Goal: Browse casually

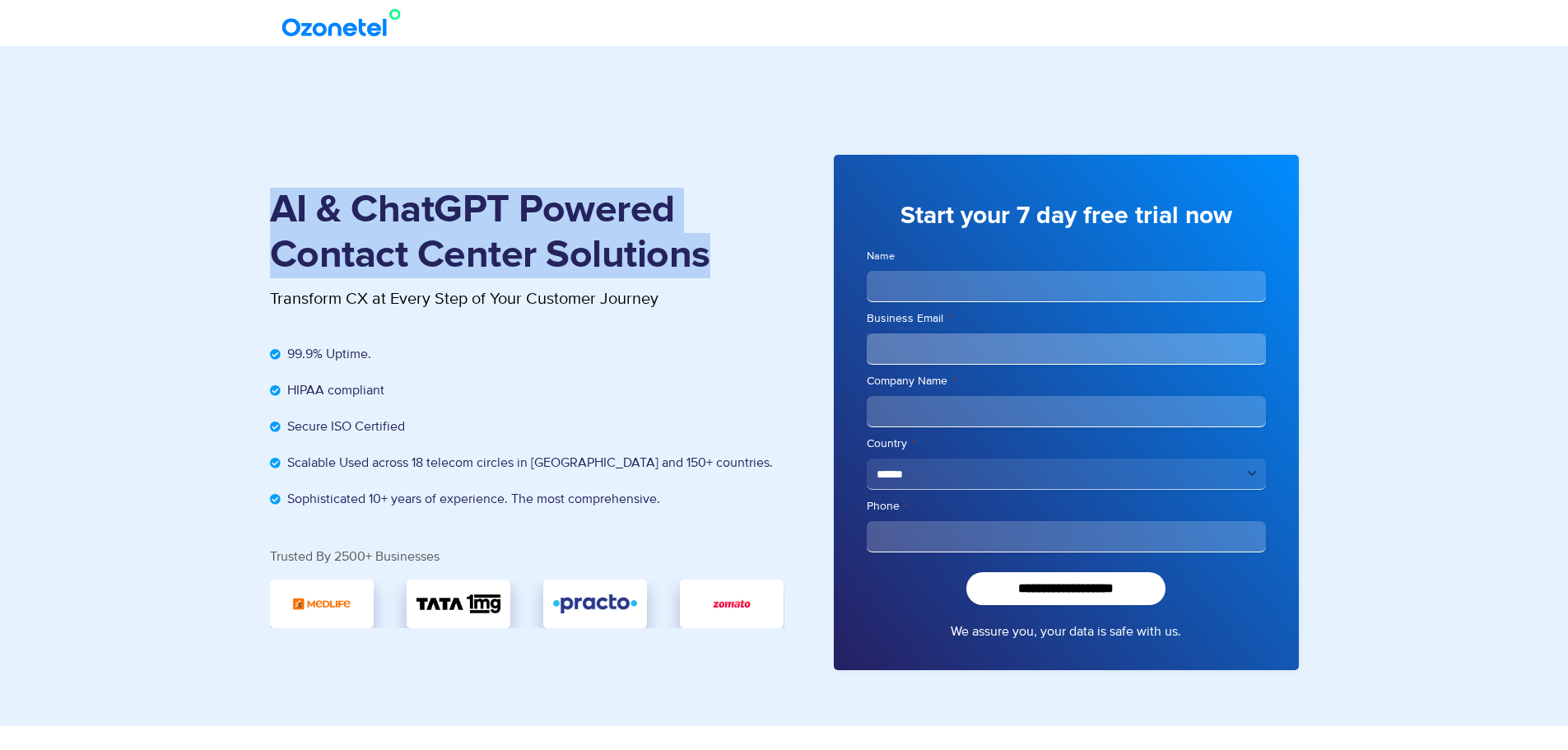
drag, startPoint x: 273, startPoint y: 217, endPoint x: 750, endPoint y: 255, distance: 478.5
click at [750, 255] on h1 "AI & ChatGPT Powered Contact Center Solutions" at bounding box center [527, 233] width 514 height 90
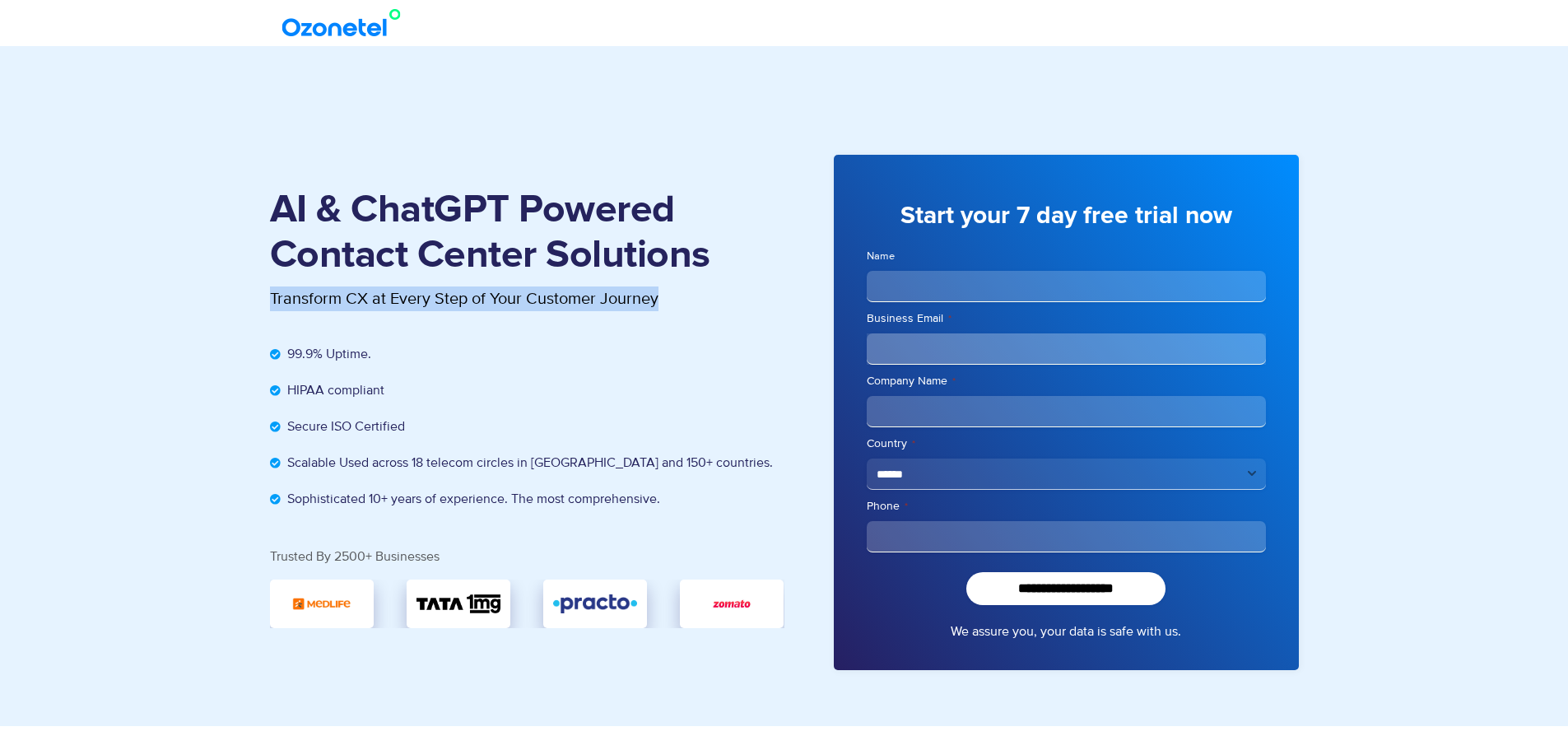
drag, startPoint x: 225, startPoint y: 295, endPoint x: 688, endPoint y: 317, distance: 463.5
click at [688, 317] on section "AI & ChatGPT Powered Contact Center Solutions Transform CX at Every Step of You…" at bounding box center [784, 387] width 1568 height 680
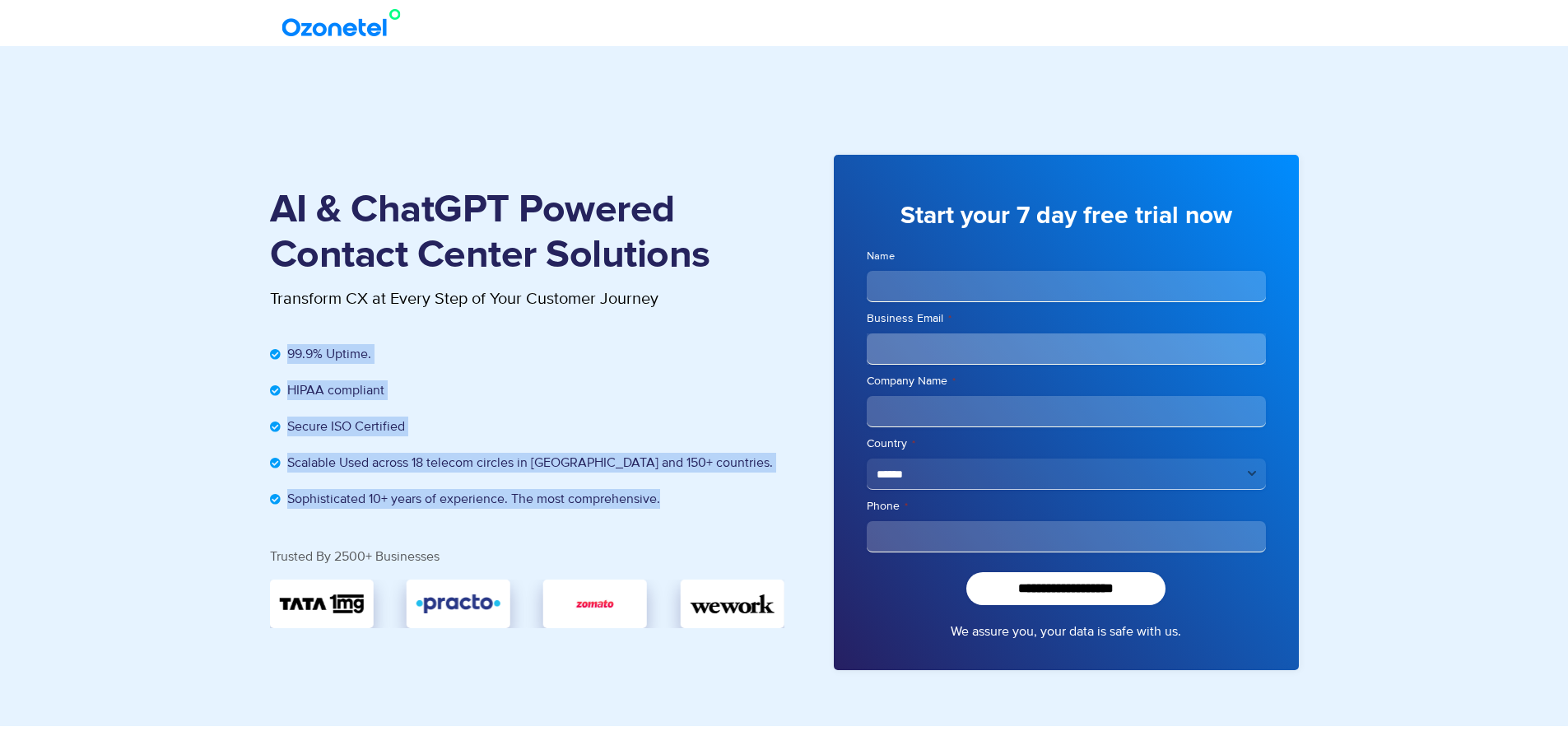
drag, startPoint x: 260, startPoint y: 367, endPoint x: 679, endPoint y: 523, distance: 447.1
click at [678, 523] on section "AI & ChatGPT Powered Contact Center Solutions Transform CX at Every Step of You…" at bounding box center [784, 387] width 1568 height 680
click at [687, 521] on div "99.9% Uptime. HIPAA compliant Secure ISO Certified Scalable Used across 18 tele…" at bounding box center [527, 442] width 514 height 214
drag, startPoint x: 272, startPoint y: 346, endPoint x: 694, endPoint y: 502, distance: 449.9
click at [694, 502] on ul "99.9% Uptime. HIPAA compliant Secure ISO Certified Scalable Used across 18 tele…" at bounding box center [527, 427] width 514 height 165
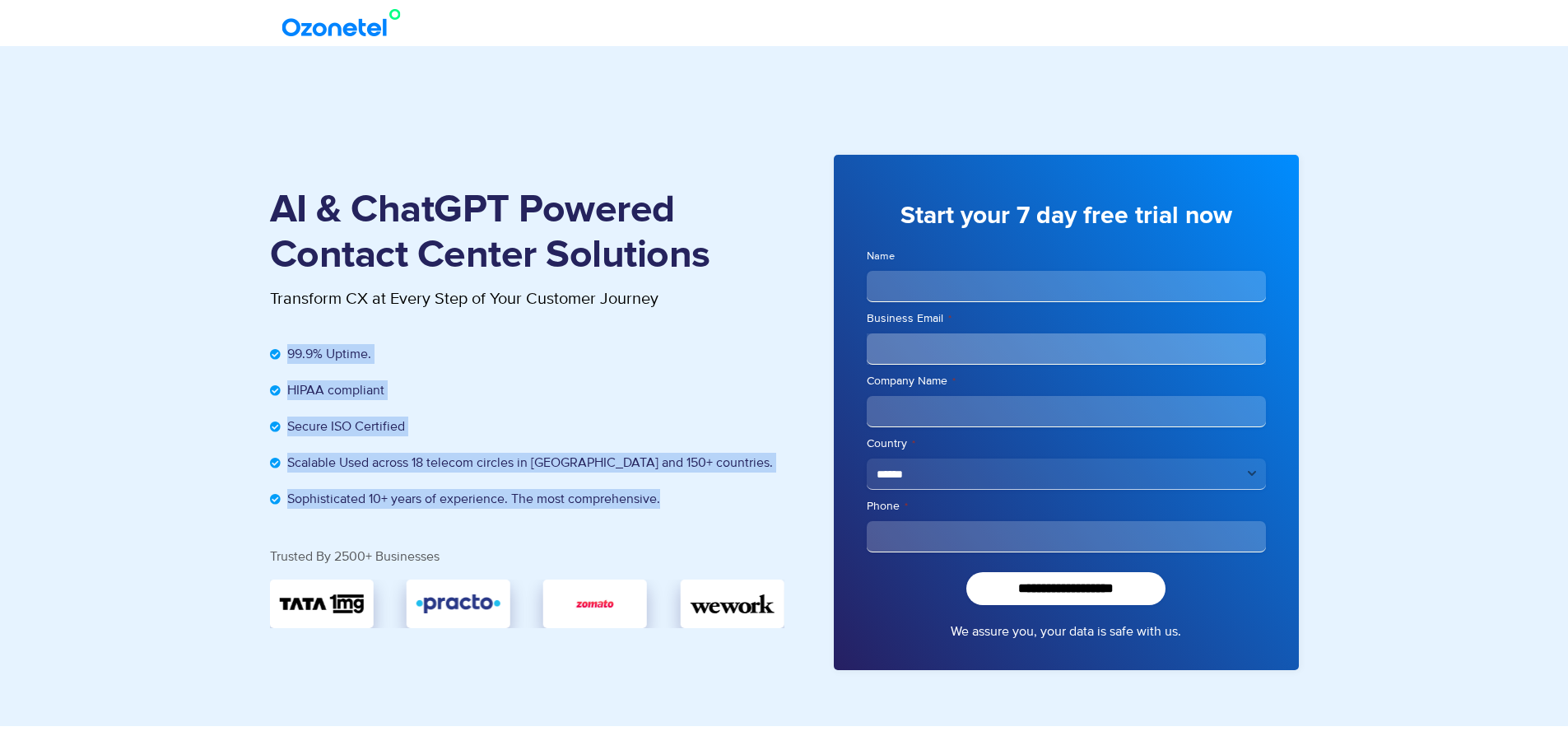
click at [694, 502] on li "Sophisticated 10+ years of experience. The most comprehensive." at bounding box center [527, 499] width 514 height 20
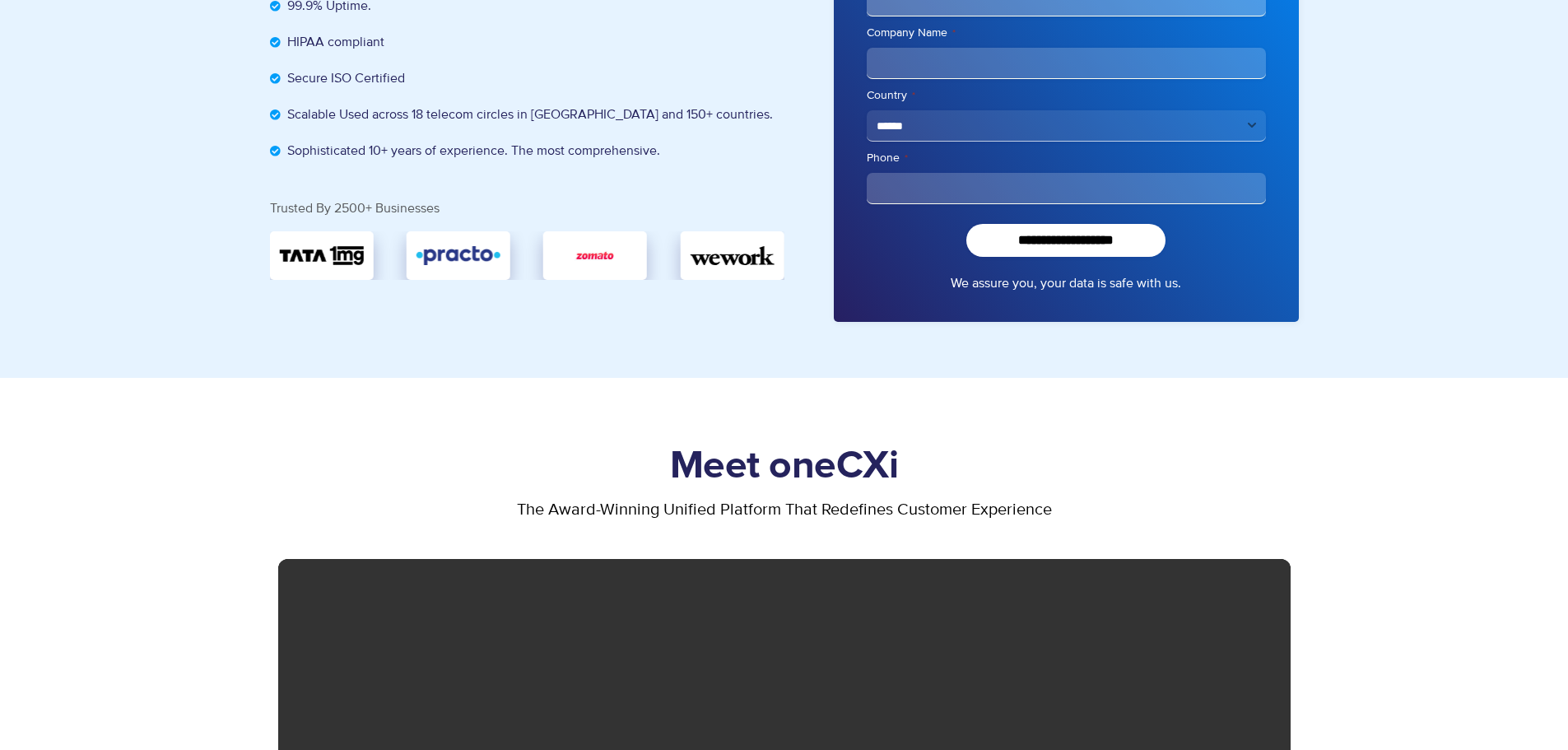
scroll to position [329, 0]
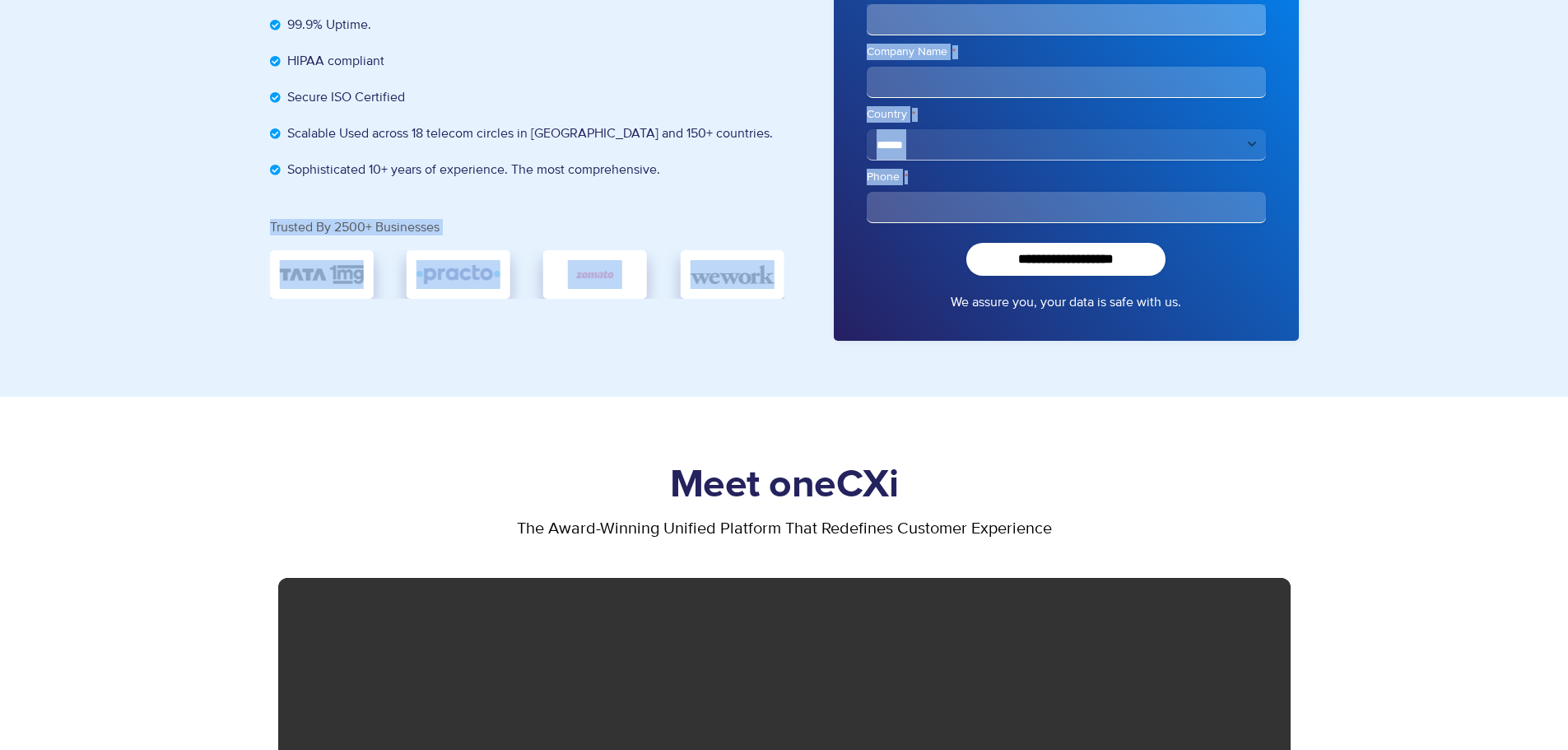
drag, startPoint x: 265, startPoint y: 229, endPoint x: 828, endPoint y: 248, distance: 563.3
click at [828, 248] on div "AI & ChatGPT Powered Contact Center Solutions Transform CX at Every Step of You…" at bounding box center [784, 82] width 1054 height 549
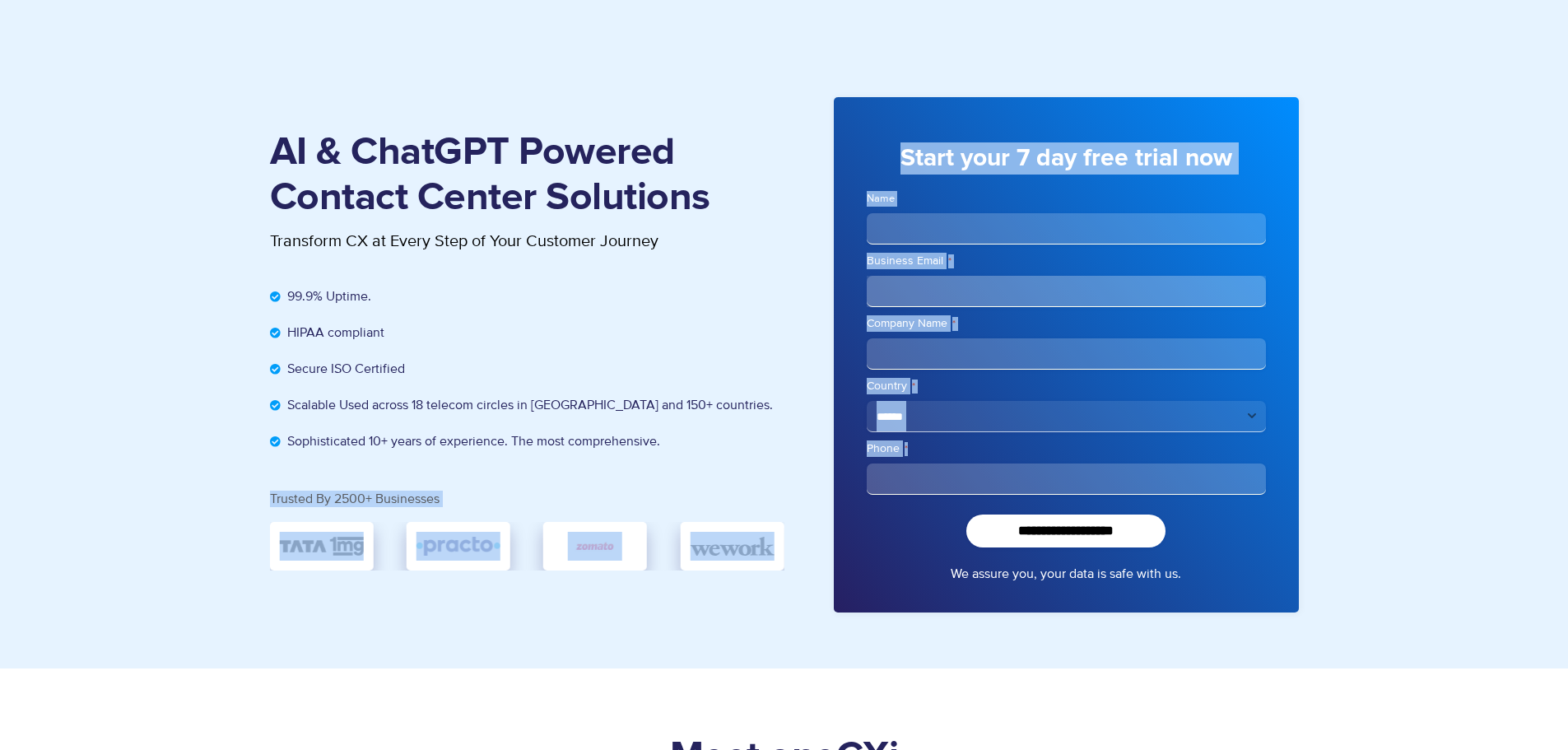
scroll to position [0, 0]
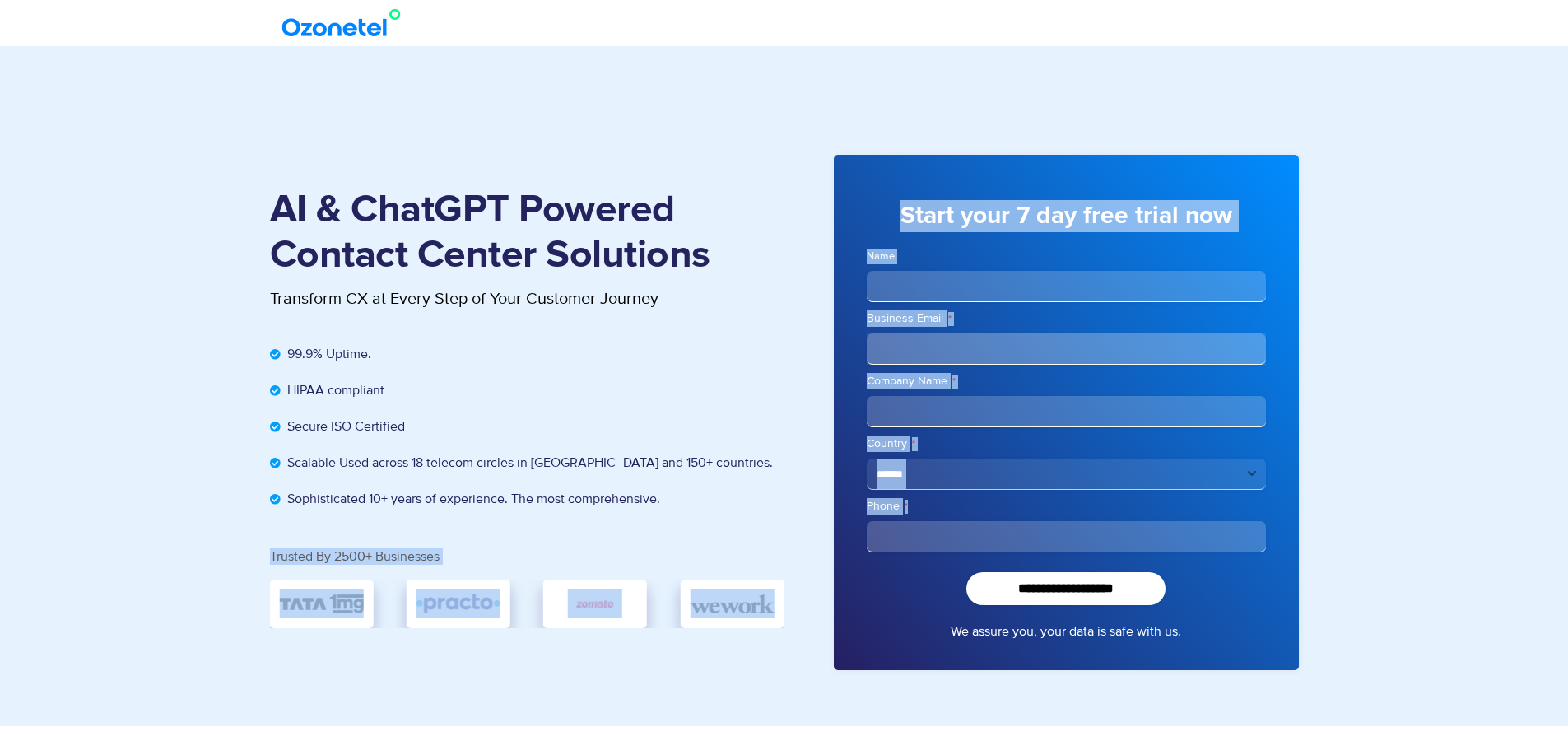
click at [1456, 317] on section "AI & ChatGPT Powered Contact Center Solutions Transform CX at Every Step of You…" at bounding box center [784, 387] width 1568 height 680
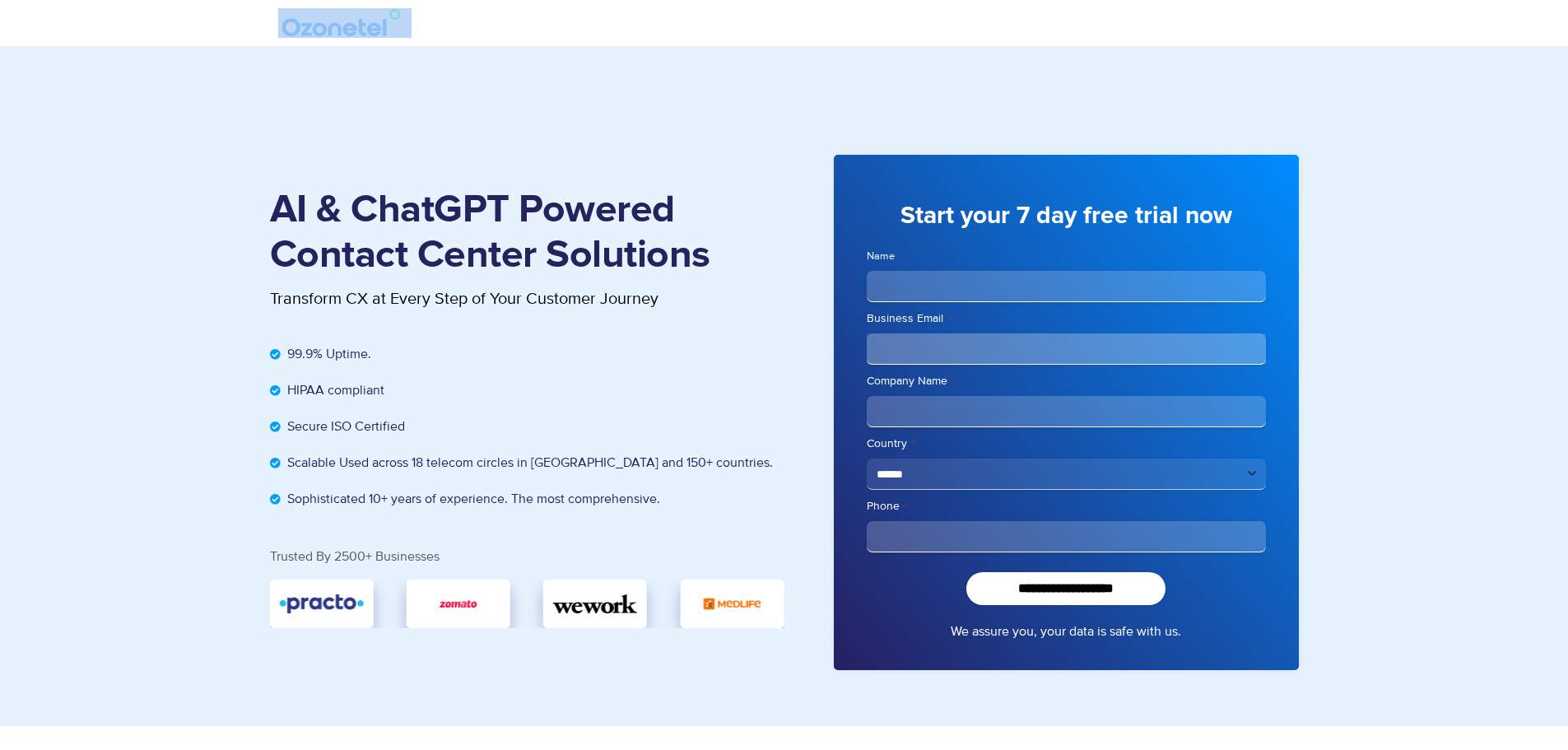
drag, startPoint x: 257, startPoint y: 23, endPoint x: 444, endPoint y: 31, distance: 187.2
click at [444, 31] on div at bounding box center [784, 23] width 1054 height 47
click at [444, 31] on div at bounding box center [784, 22] width 1013 height 30
drag, startPoint x: 623, startPoint y: 30, endPoint x: 292, endPoint y: 16, distance: 331.3
click at [292, 16] on div at bounding box center [784, 22] width 1013 height 30
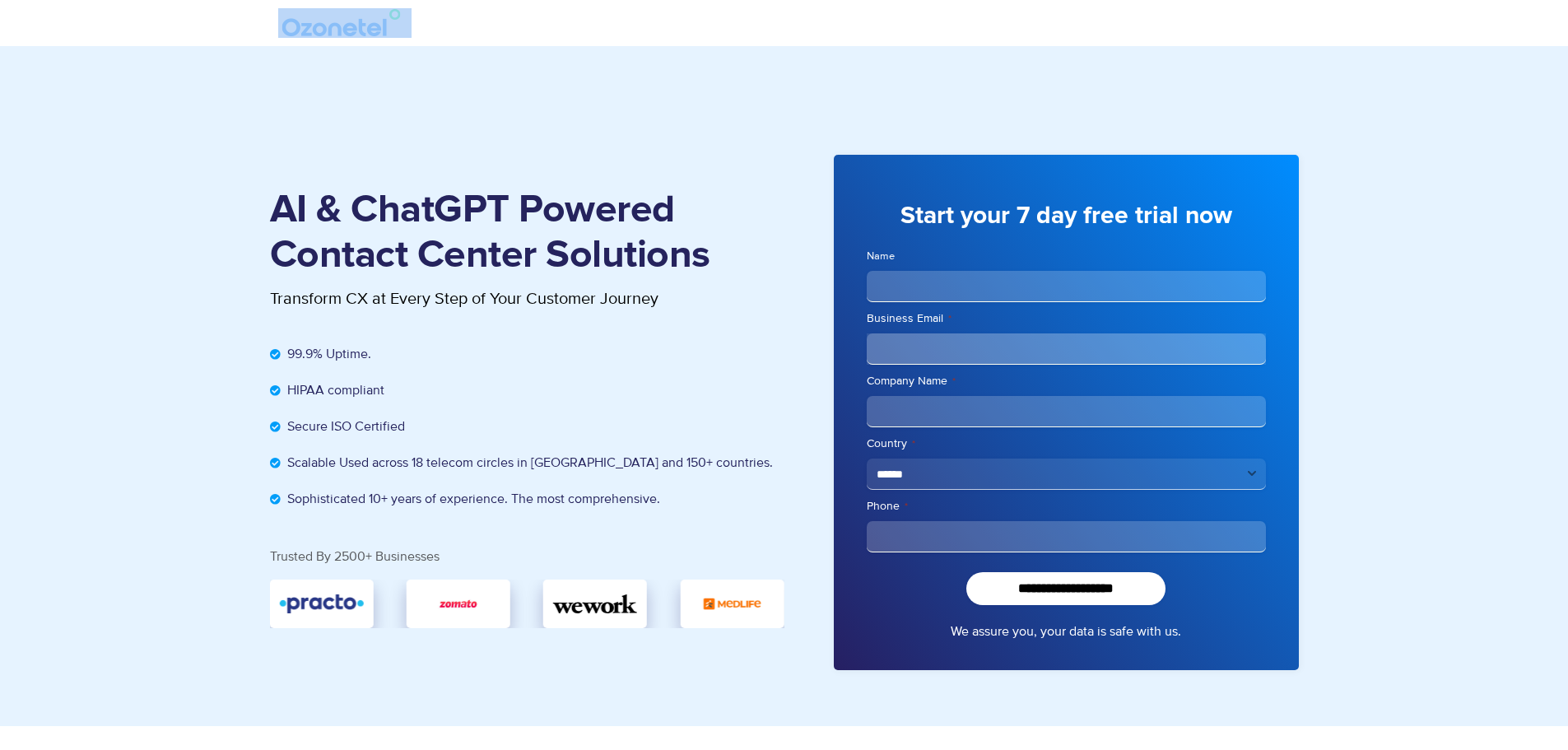
click at [268, 16] on div at bounding box center [784, 23] width 1054 height 47
drag, startPoint x: 369, startPoint y: 26, endPoint x: 335, endPoint y: 30, distance: 34.2
click at [368, 26] on img at bounding box center [344, 22] width 133 height 30
click at [204, 32] on section at bounding box center [784, 23] width 1568 height 47
drag, startPoint x: 204, startPoint y: 32, endPoint x: 419, endPoint y: 32, distance: 215.0
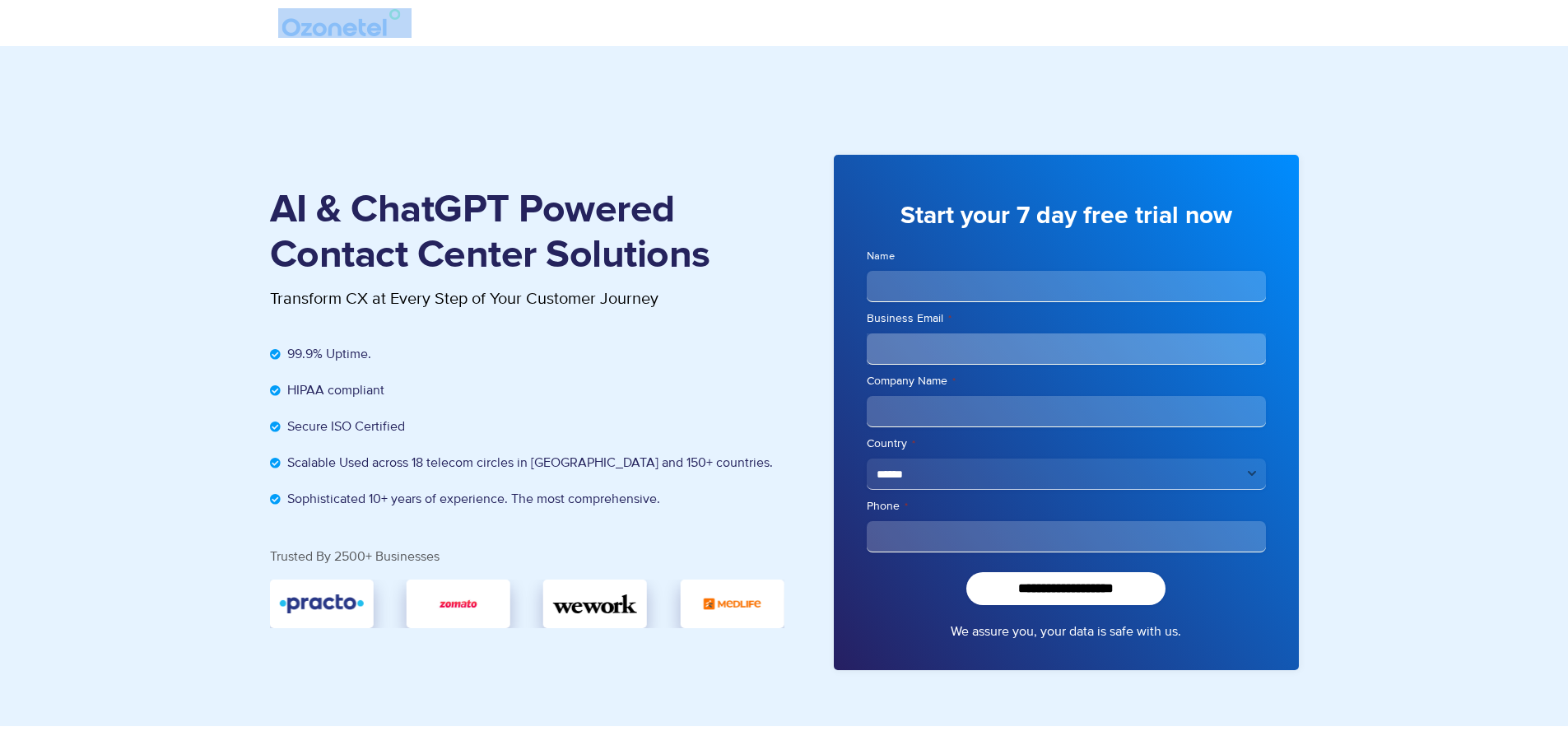
click at [419, 32] on section at bounding box center [784, 23] width 1568 height 47
click at [467, 27] on div at bounding box center [784, 22] width 1013 height 30
drag, startPoint x: 208, startPoint y: 12, endPoint x: 622, endPoint y: 23, distance: 414.1
click at [622, 23] on section at bounding box center [784, 23] width 1568 height 47
click at [623, 28] on div at bounding box center [784, 22] width 1013 height 30
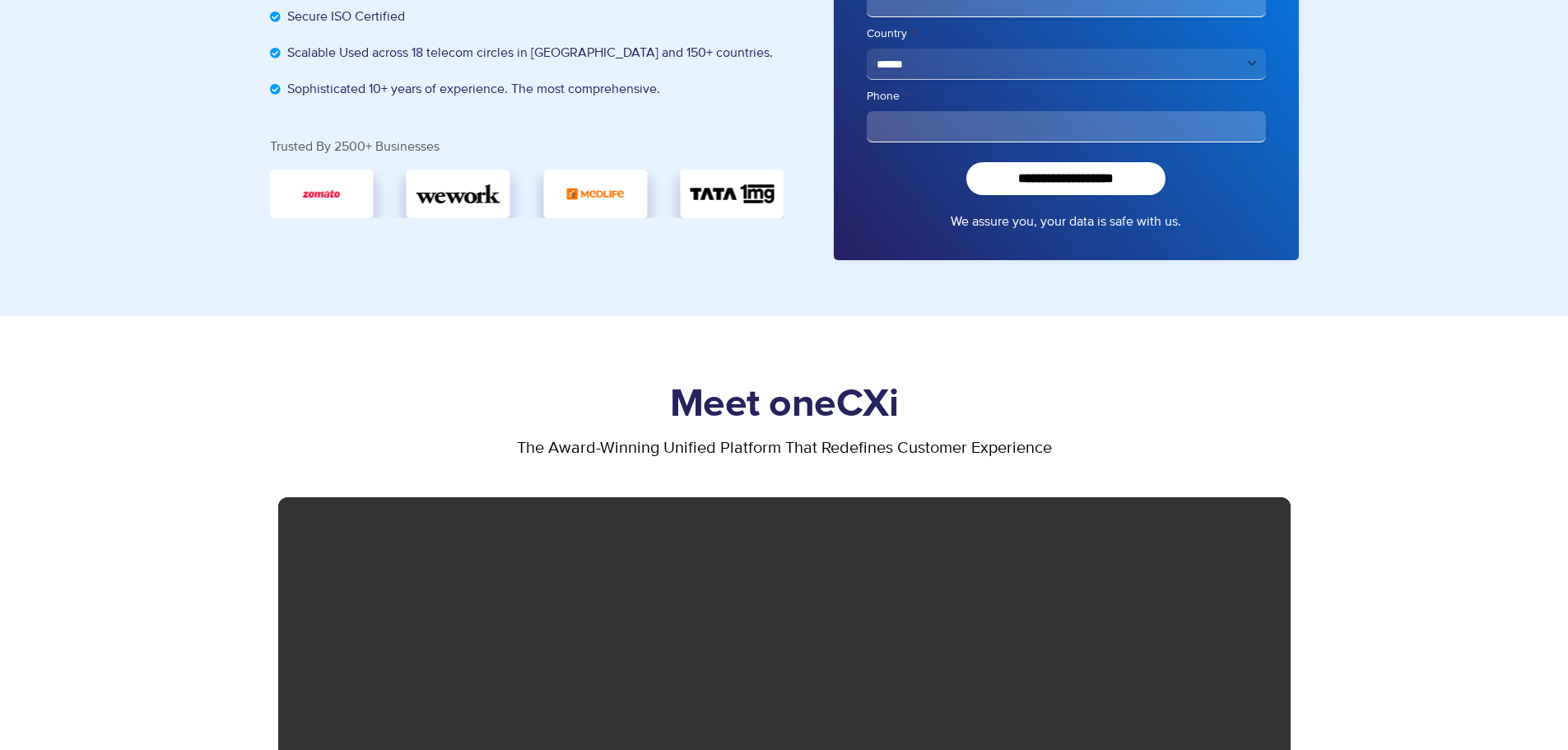
scroll to position [412, 0]
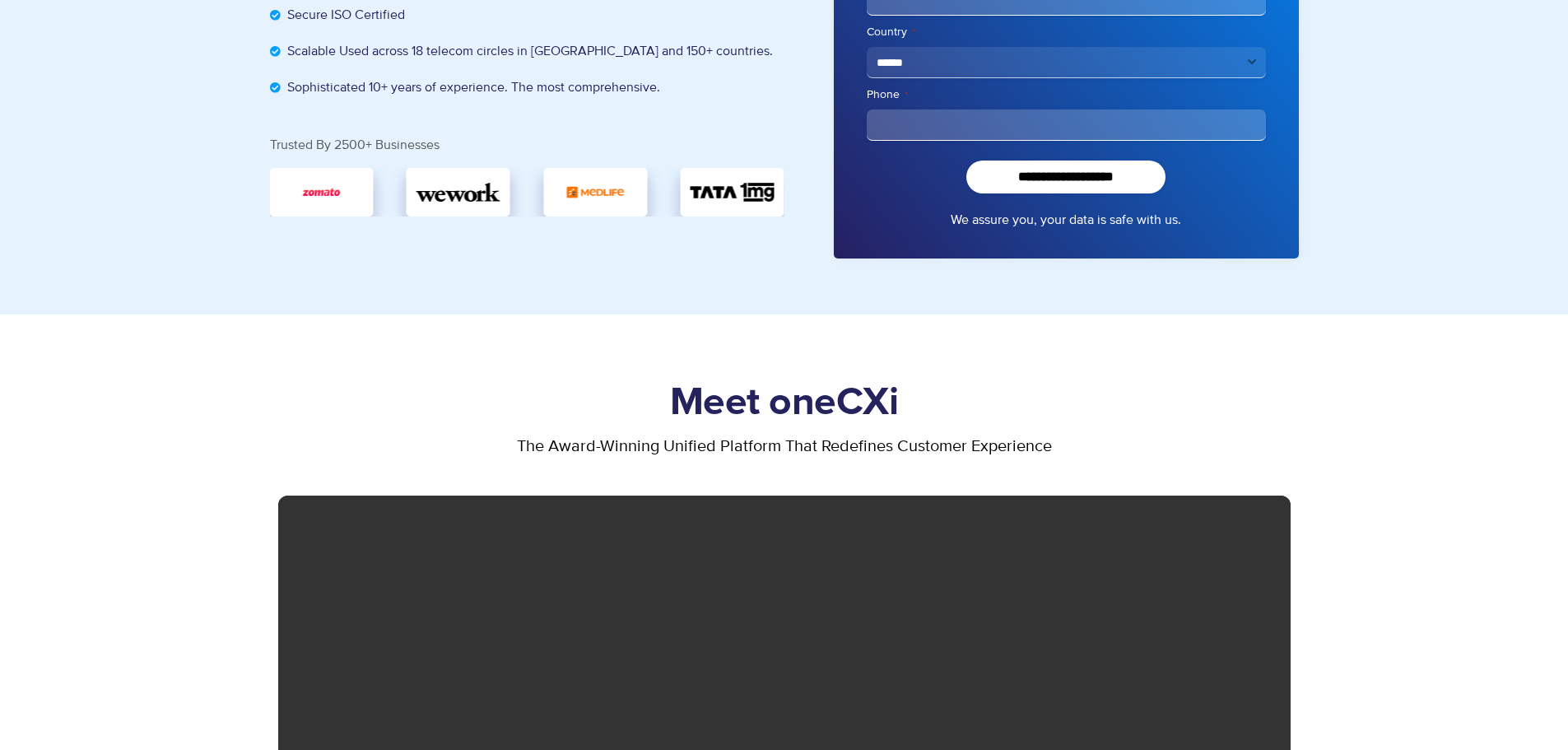
click at [691, 404] on h1 "Meet oneCXi" at bounding box center [784, 403] width 1013 height 46
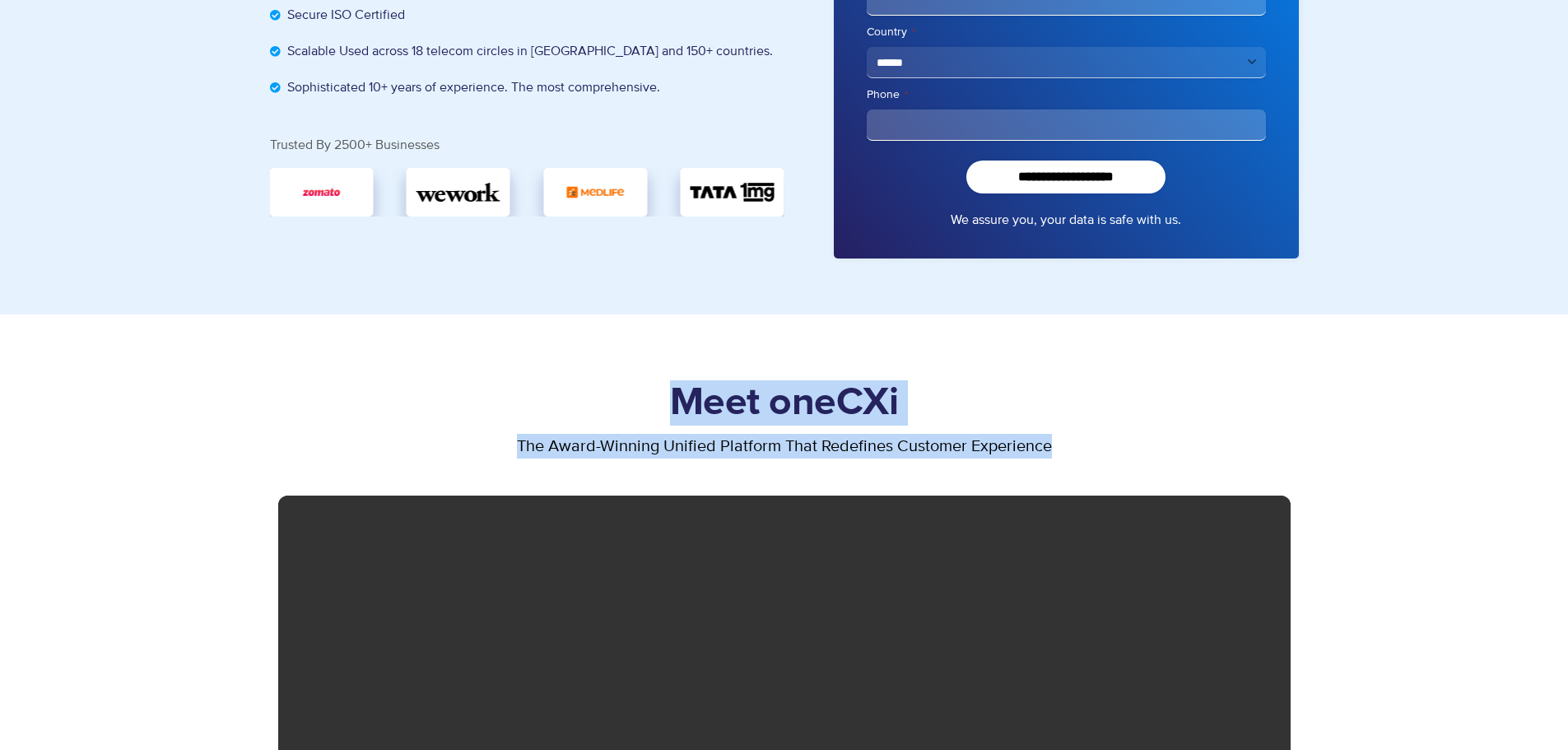
drag, startPoint x: 670, startPoint y: 397, endPoint x: 1115, endPoint y: 443, distance: 447.4
click at [1117, 441] on div "Meet oneCXi the award-winning unified platform that redefines customer experien…" at bounding box center [784, 723] width 1029 height 702
click at [1115, 445] on p "the award-winning unified platform that redefines customer experience" at bounding box center [784, 447] width 1013 height 25
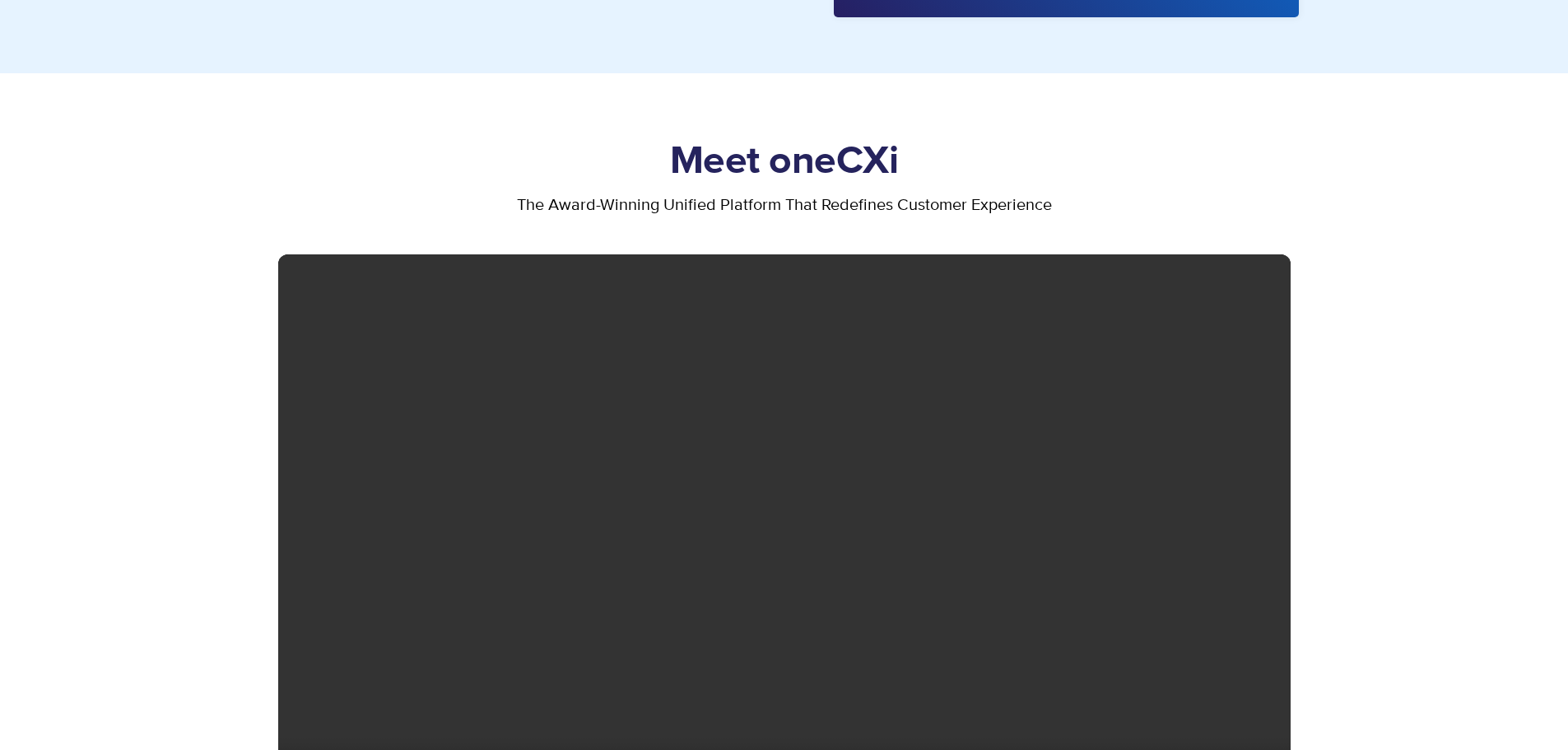
scroll to position [906, 0]
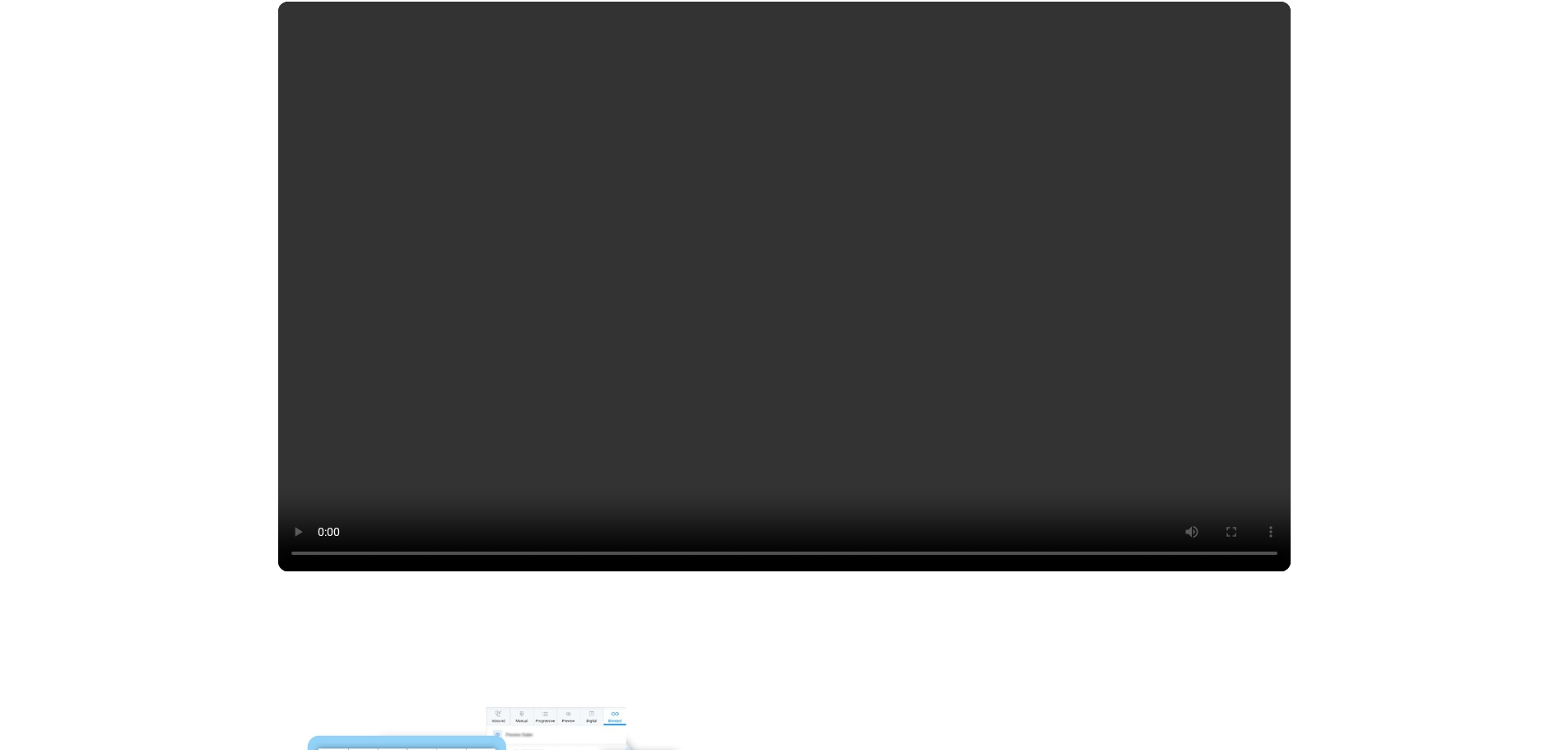
drag, startPoint x: 292, startPoint y: 249, endPoint x: 1318, endPoint y: 303, distance: 1027.4
click at [1199, 303] on video at bounding box center [784, 286] width 1013 height 570
click at [1450, 299] on section "Meet oneCXi the award-winning unified platform that redefines customer experien…" at bounding box center [784, 228] width 1568 height 817
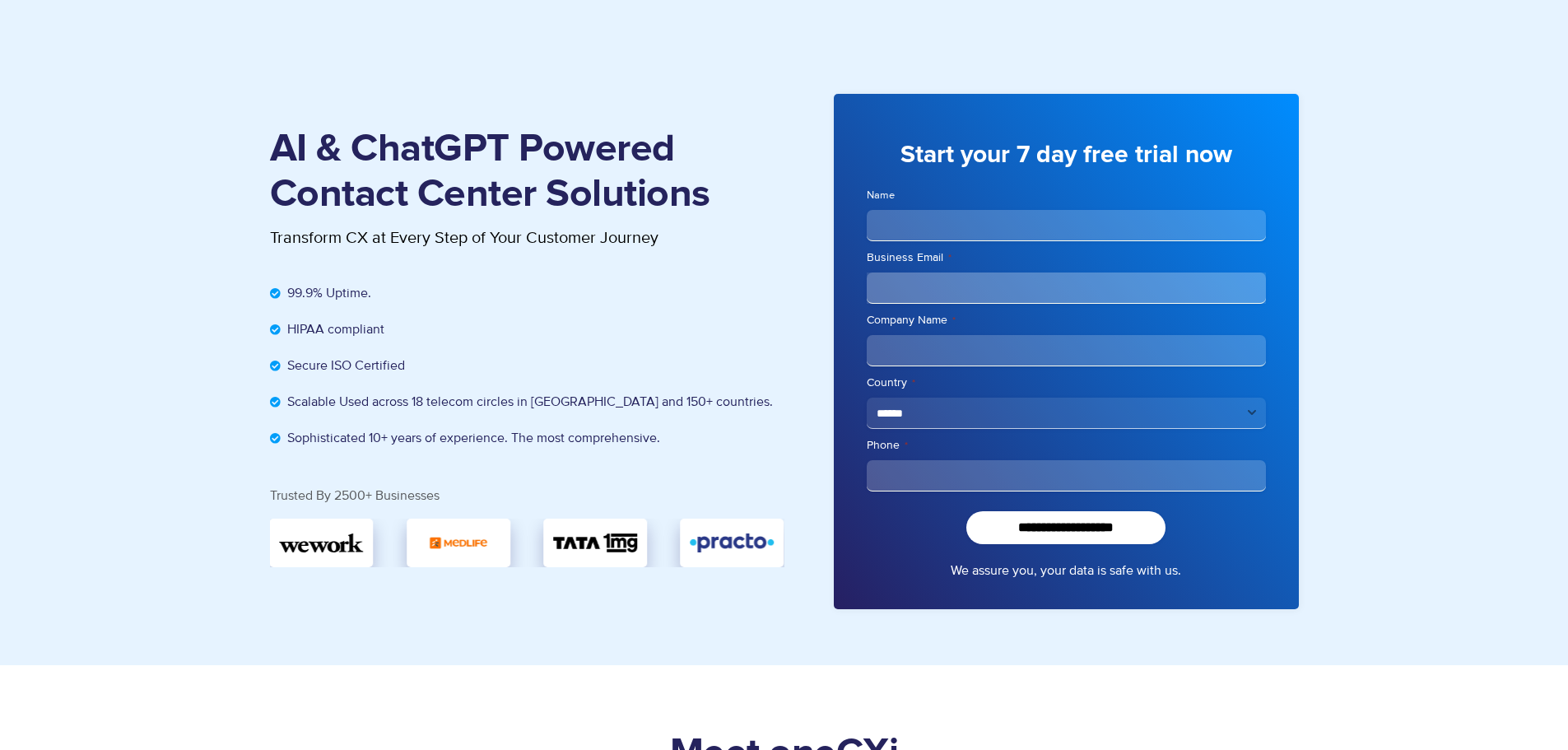
scroll to position [0, 0]
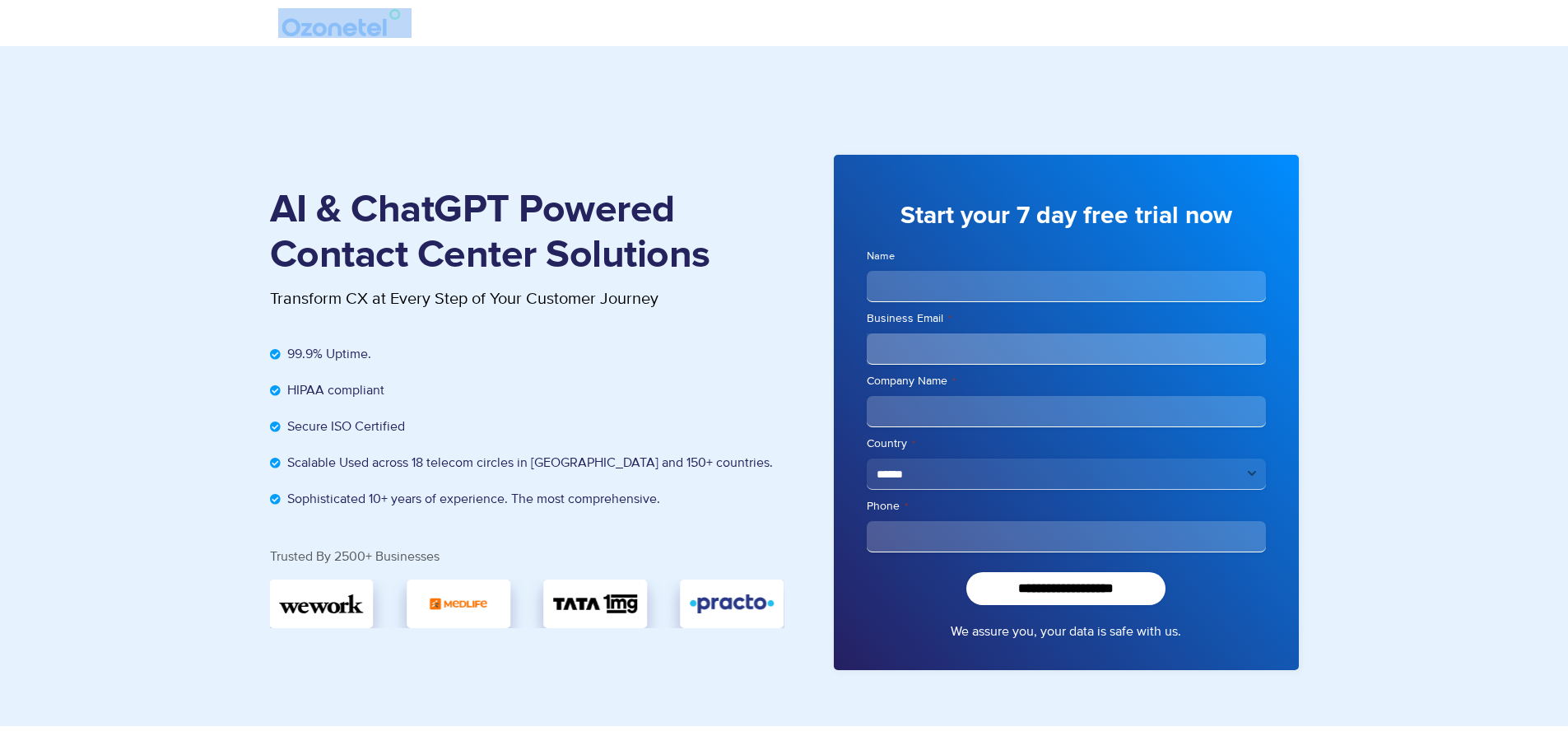
drag, startPoint x: 256, startPoint y: 6, endPoint x: 480, endPoint y: 23, distance: 224.6
click at [480, 23] on section at bounding box center [784, 23] width 1568 height 47
click at [480, 23] on div at bounding box center [784, 22] width 1013 height 30
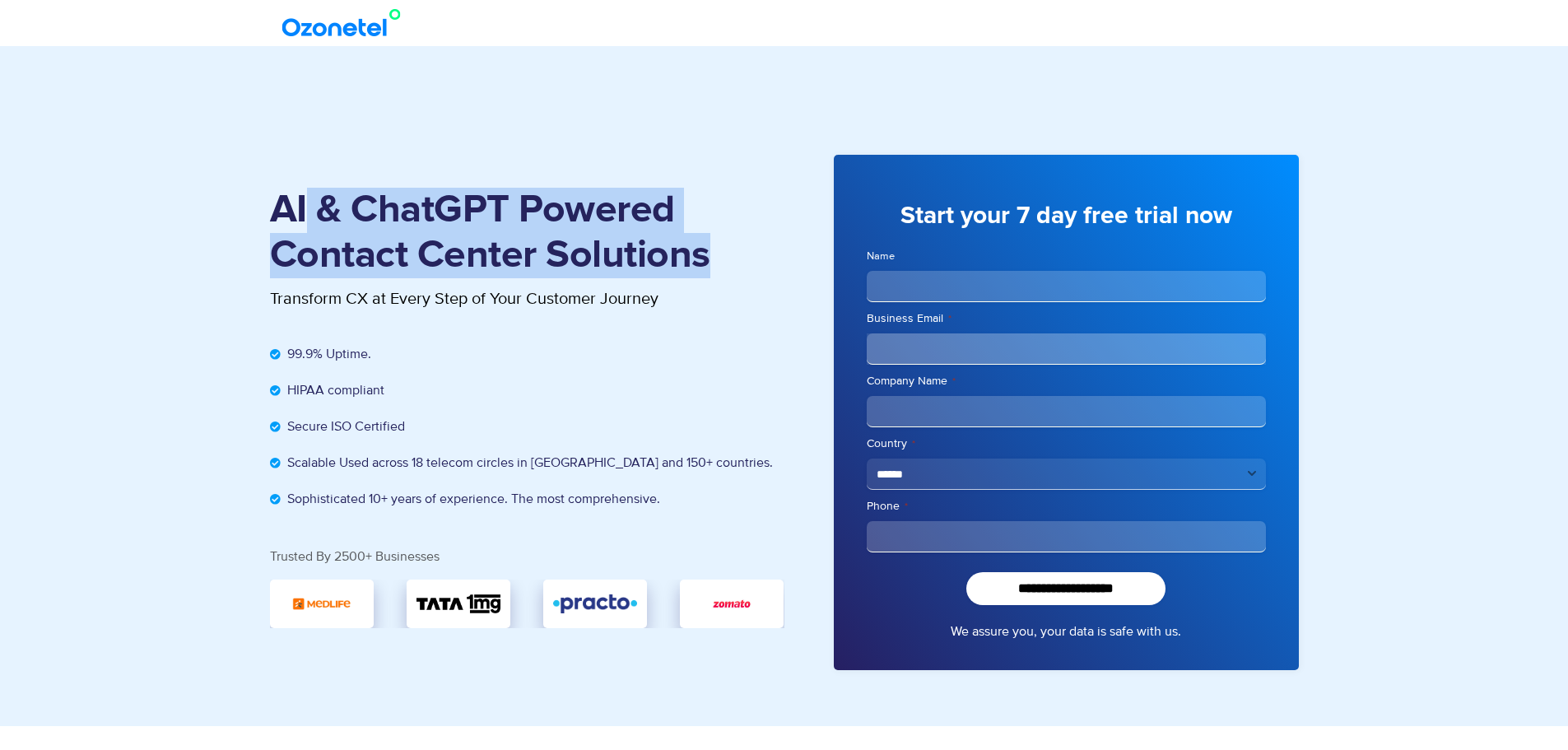
drag, startPoint x: 356, startPoint y: 213, endPoint x: 711, endPoint y: 261, distance: 358.2
click at [711, 261] on h1 "AI & ChatGPT Powered Contact Center Solutions" at bounding box center [527, 233] width 514 height 90
click at [386, 222] on h1 "AI & ChatGPT Powered Contact Center Solutions" at bounding box center [527, 233] width 514 height 90
drag, startPoint x: 272, startPoint y: 209, endPoint x: 728, endPoint y: 271, distance: 460.2
click at [728, 271] on h1 "AI & ChatGPT Powered Contact Center Solutions" at bounding box center [527, 233] width 514 height 90
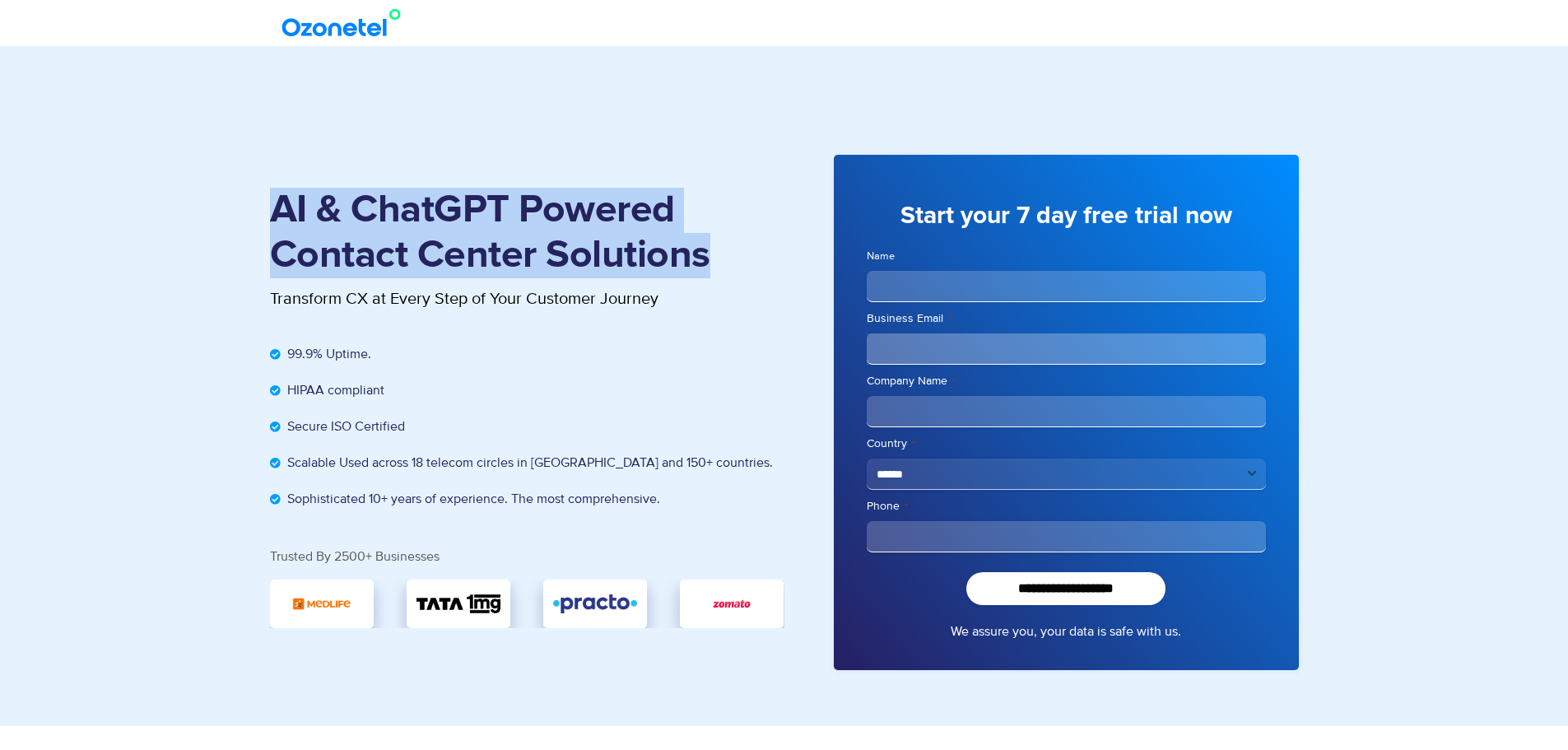
click at [729, 266] on h1 "AI & ChatGPT Powered Contact Center Solutions" at bounding box center [527, 233] width 514 height 90
drag, startPoint x: 273, startPoint y: 194, endPoint x: 724, endPoint y: 269, distance: 457.2
click at [724, 269] on div "AI & ChatGPT Powered Contact Center Solutions Transform CX at Every Step of You…" at bounding box center [784, 413] width 1054 height 549
click at [724, 269] on h1 "AI & ChatGPT Powered Contact Center Solutions" at bounding box center [527, 233] width 514 height 90
drag, startPoint x: 725, startPoint y: 265, endPoint x: 274, endPoint y: 209, distance: 454.5
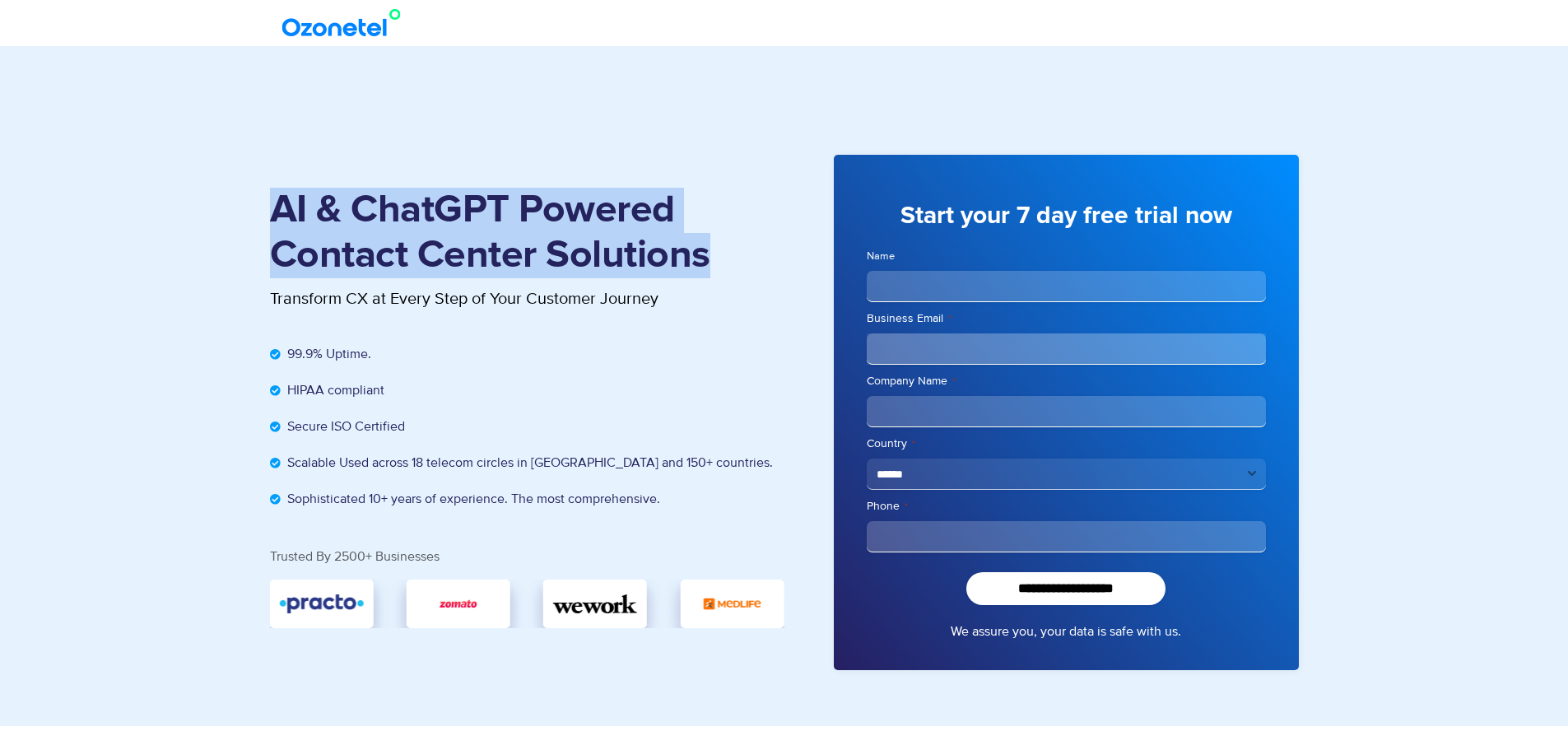
click at [274, 209] on h1 "AI & ChatGPT Powered Contact Center Solutions" at bounding box center [527, 233] width 514 height 90
drag, startPoint x: 269, startPoint y: 208, endPoint x: 711, endPoint y: 255, distance: 444.5
click at [711, 255] on h1 "AI & ChatGPT Powered Contact Center Solutions" at bounding box center [527, 233] width 514 height 90
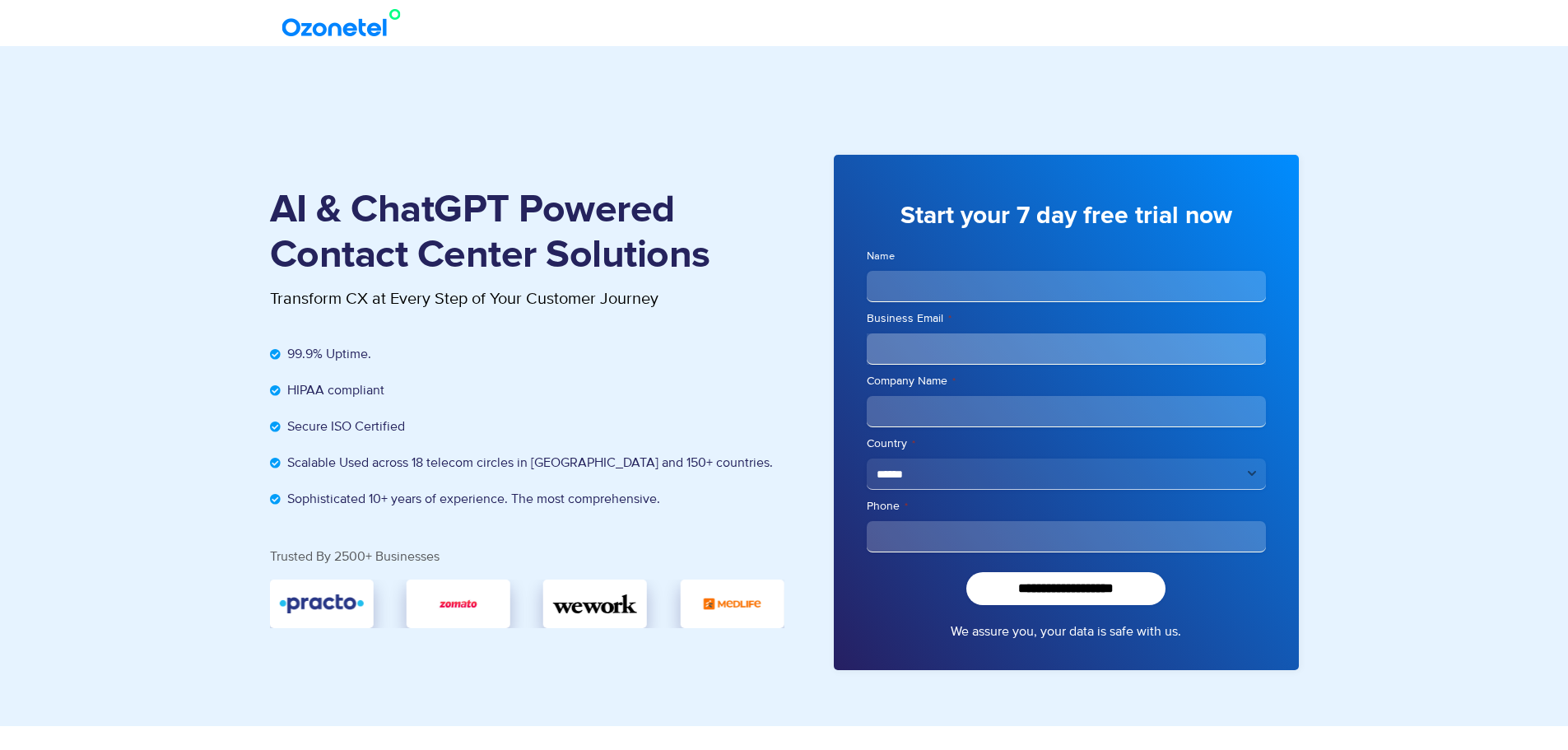
click at [711, 255] on h1 "AI & ChatGPT Powered Contact Center Solutions" at bounding box center [527, 233] width 514 height 90
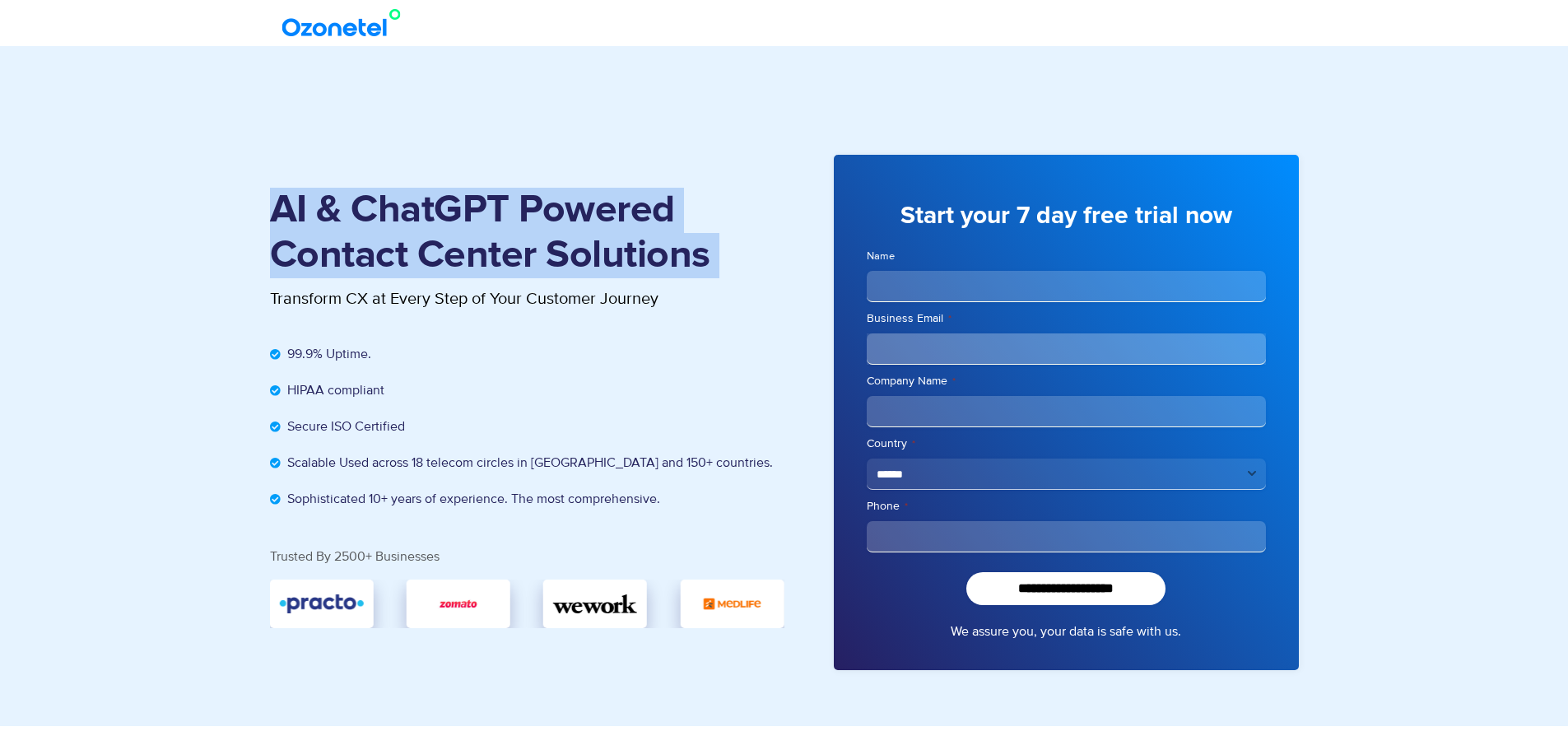
click at [711, 255] on h1 "AI & ChatGPT Powered Contact Center Solutions" at bounding box center [527, 233] width 514 height 90
click at [307, 183] on div "AI & ChatGPT Powered Contact Center Solutions Transform CX at Every Step of You…" at bounding box center [527, 413] width 514 height 549
drag, startPoint x: 271, startPoint y: 200, endPoint x: 742, endPoint y: 260, distance: 474.8
click at [742, 260] on h1 "AI & ChatGPT Powered Contact Center Solutions" at bounding box center [527, 233] width 514 height 90
click at [721, 255] on h1 "AI & ChatGPT Powered Contact Center Solutions" at bounding box center [527, 233] width 514 height 90
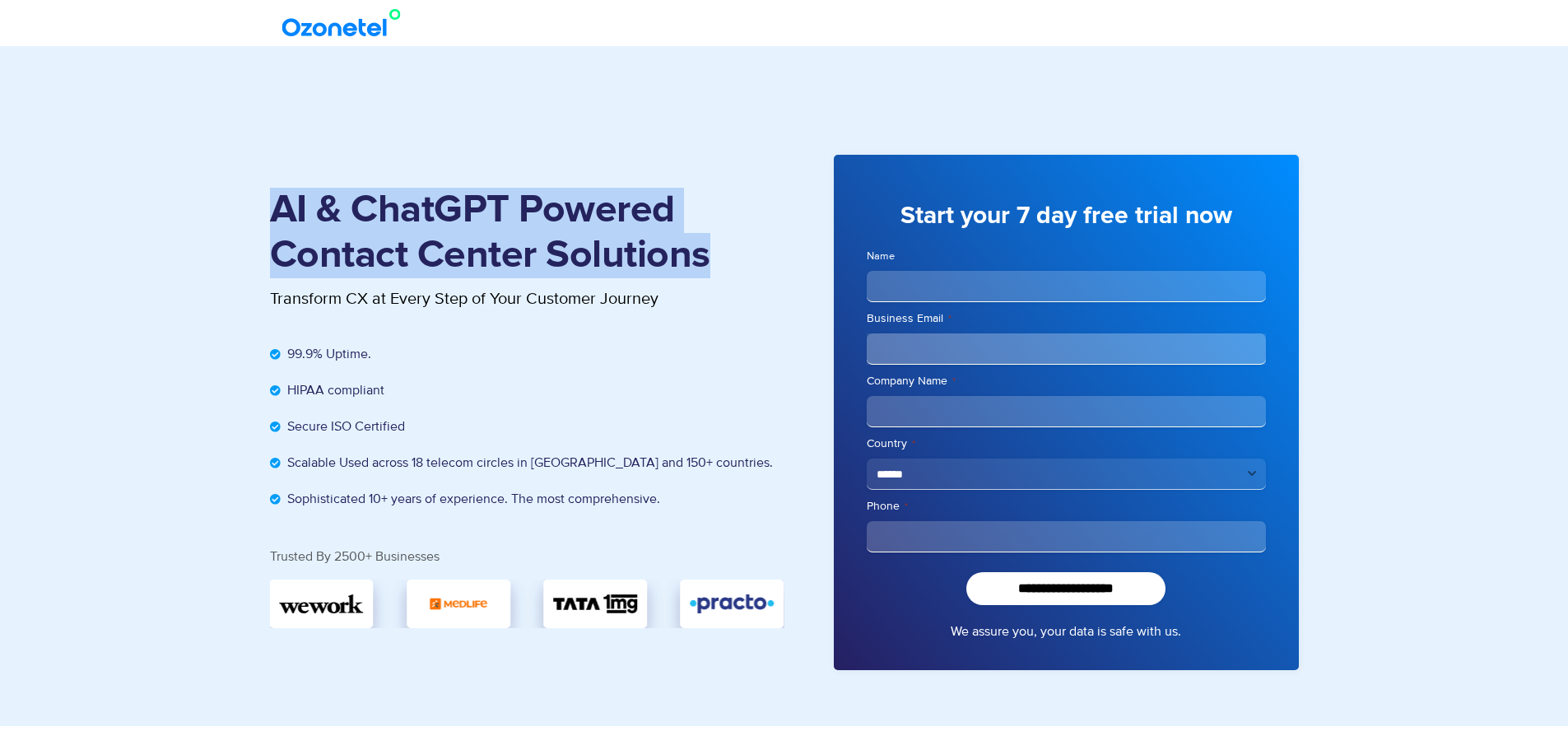
drag, startPoint x: 245, startPoint y: 204, endPoint x: 702, endPoint y: 249, distance: 459.2
click at [702, 249] on section "AI & ChatGPT Powered Contact Center Solutions Transform CX at Every Step of You…" at bounding box center [784, 387] width 1568 height 680
click at [702, 250] on h1 "AI & ChatGPT Powered Contact Center Solutions" at bounding box center [527, 233] width 514 height 90
drag, startPoint x: 712, startPoint y: 254, endPoint x: 274, endPoint y: 192, distance: 442.4
click at [275, 192] on h1 "AI & ChatGPT Powered Contact Center Solutions" at bounding box center [527, 233] width 514 height 90
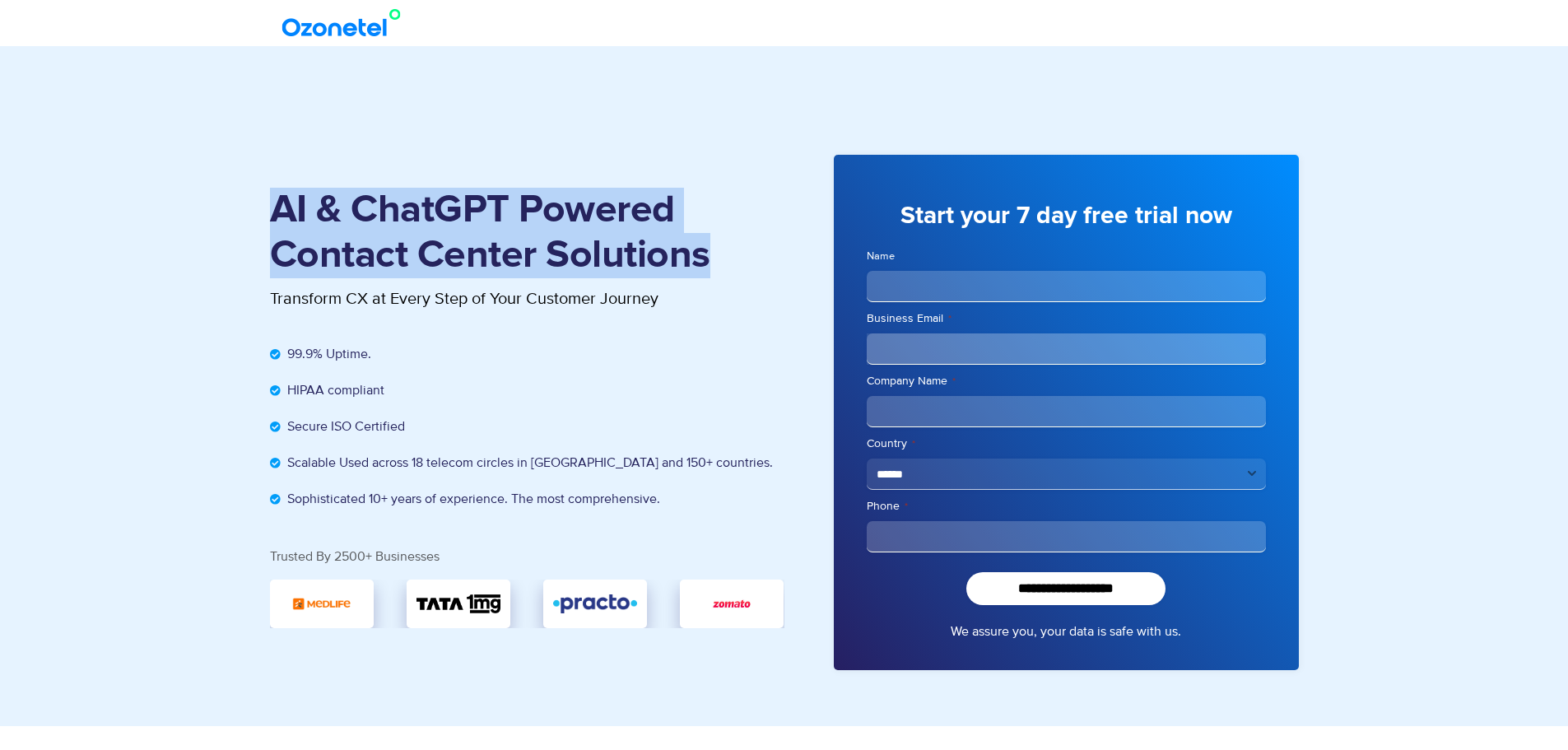
click at [274, 192] on h1 "AI & ChatGPT Powered Contact Center Solutions" at bounding box center [527, 233] width 514 height 90
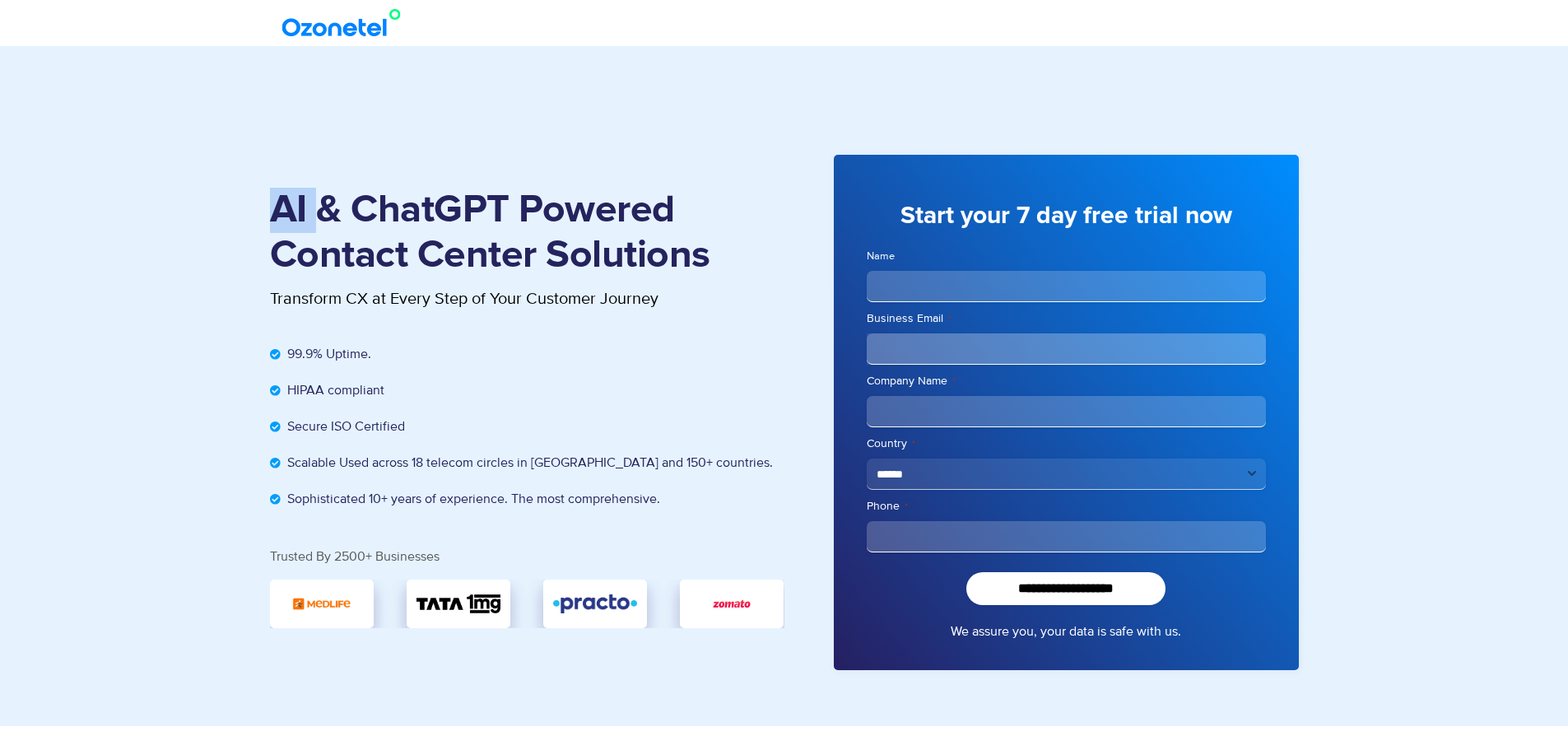
click at [274, 192] on h1 "AI & ChatGPT Powered Contact Center Solutions" at bounding box center [527, 233] width 514 height 90
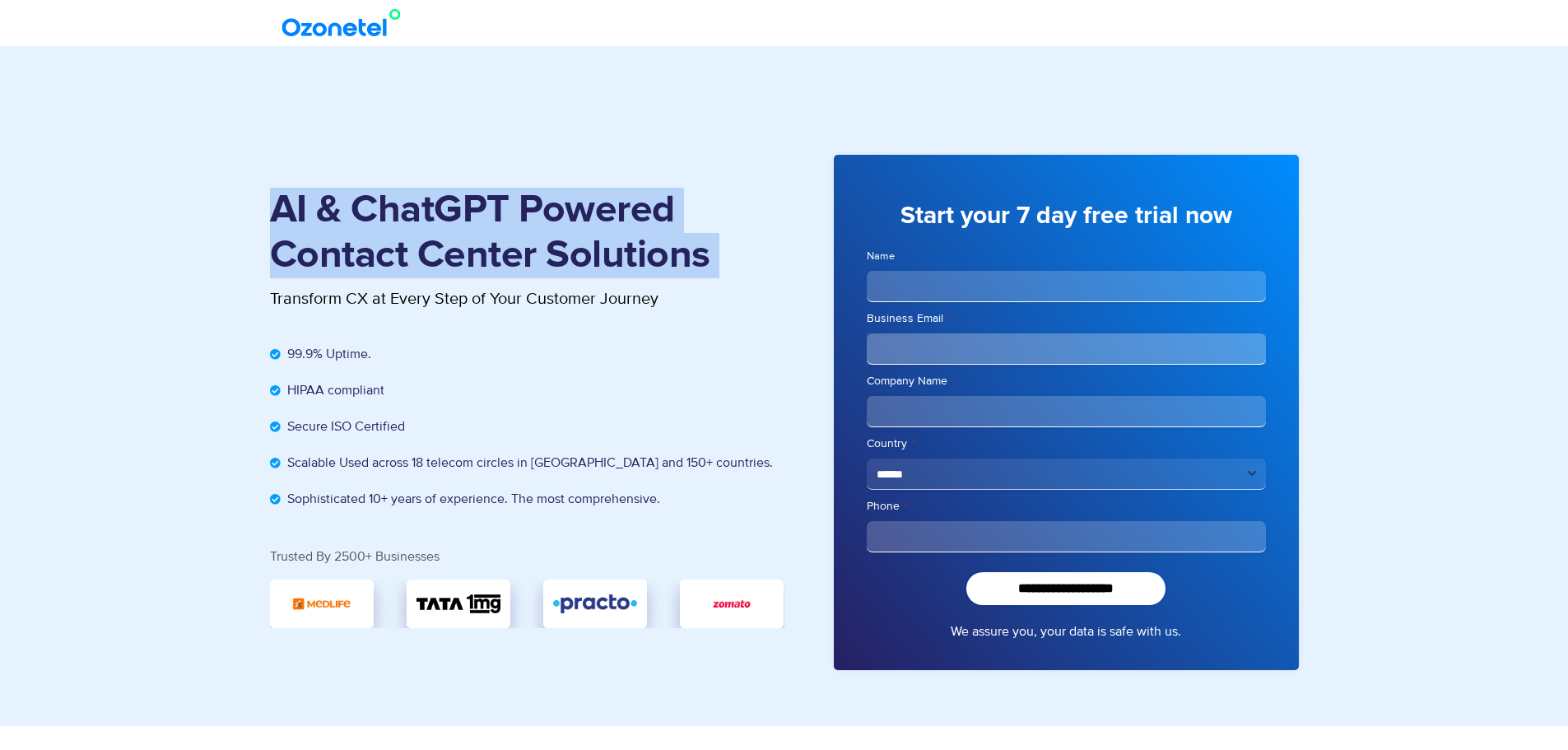
click at [274, 192] on h1 "AI & ChatGPT Powered Contact Center Solutions" at bounding box center [527, 233] width 514 height 90
click at [289, 199] on h1 "AI & ChatGPT Powered Contact Center Solutions" at bounding box center [527, 233] width 514 height 90
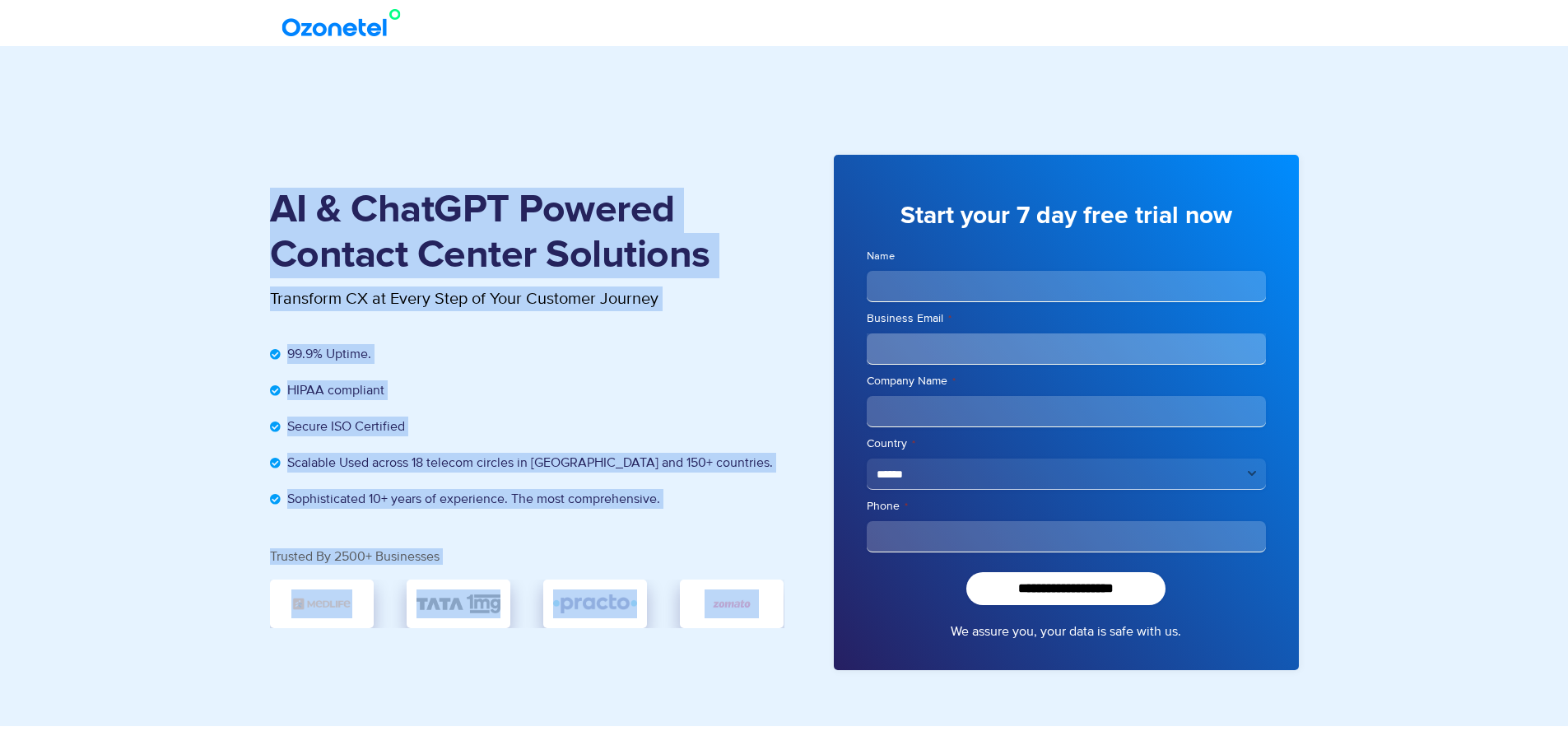
drag, startPoint x: 276, startPoint y: 200, endPoint x: 793, endPoint y: 253, distance: 519.7
click at [793, 253] on div "AI & ChatGPT Powered Contact Center Solutions Transform CX at Every Step of You…" at bounding box center [784, 413] width 1054 height 549
click at [713, 247] on h1 "AI & ChatGPT Powered Contact Center Solutions" at bounding box center [527, 233] width 514 height 90
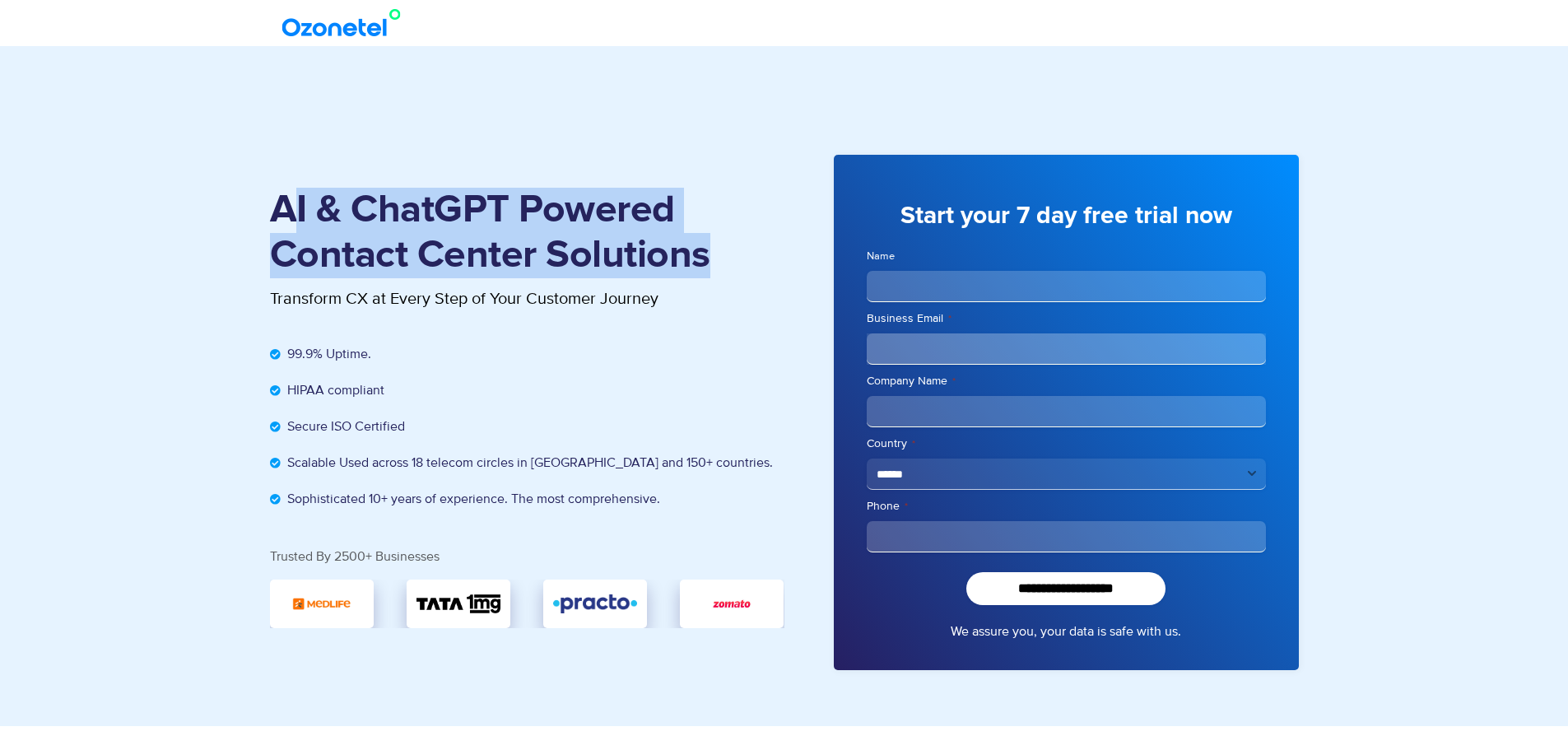
drag, startPoint x: 713, startPoint y: 250, endPoint x: 286, endPoint y: 190, distance: 431.2
click at [286, 190] on h1 "AI & ChatGPT Powered Contact Center Solutions" at bounding box center [527, 233] width 514 height 90
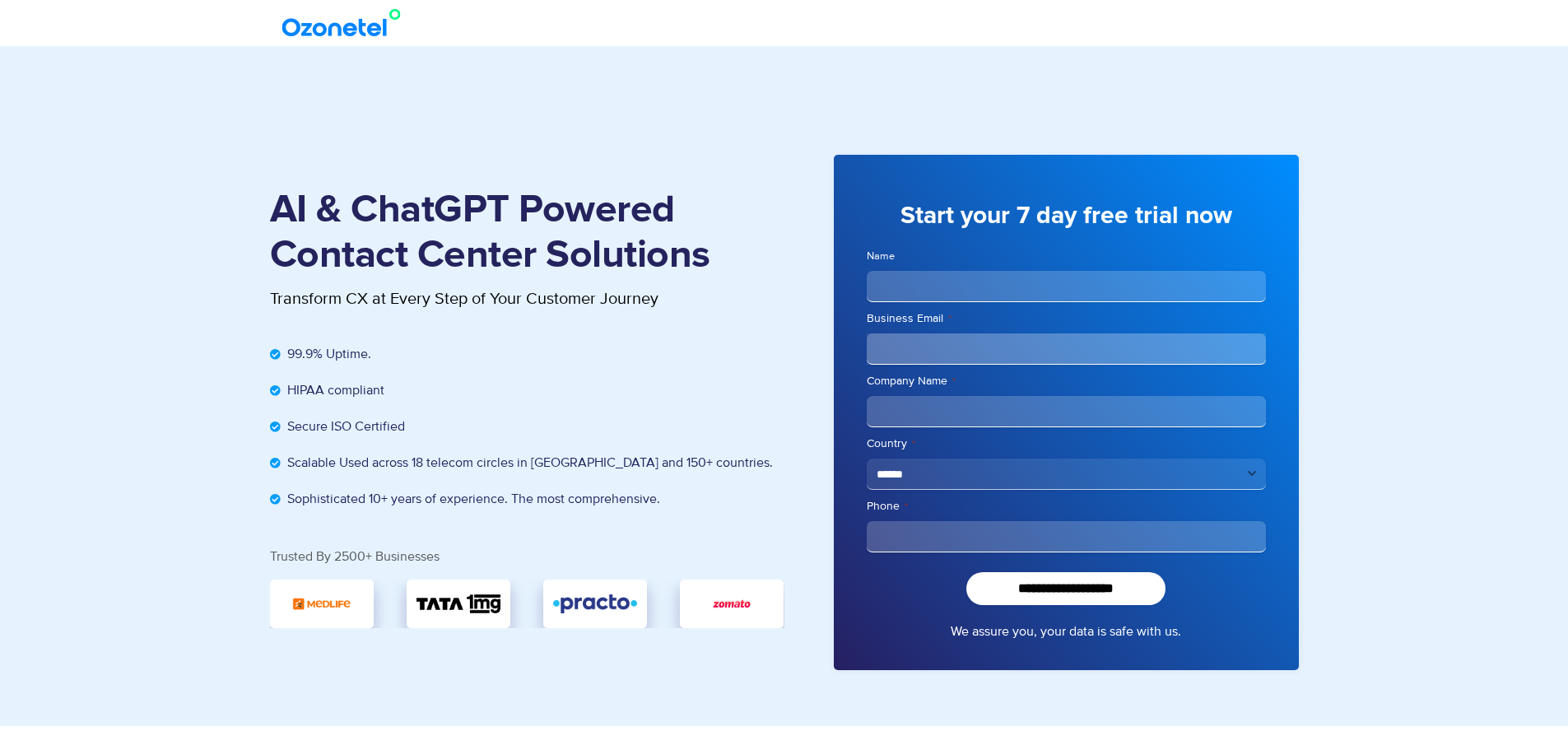
click at [264, 192] on div "AI & ChatGPT Powered Contact Center Solutions Transform CX at Every Step of You…" at bounding box center [784, 413] width 1054 height 549
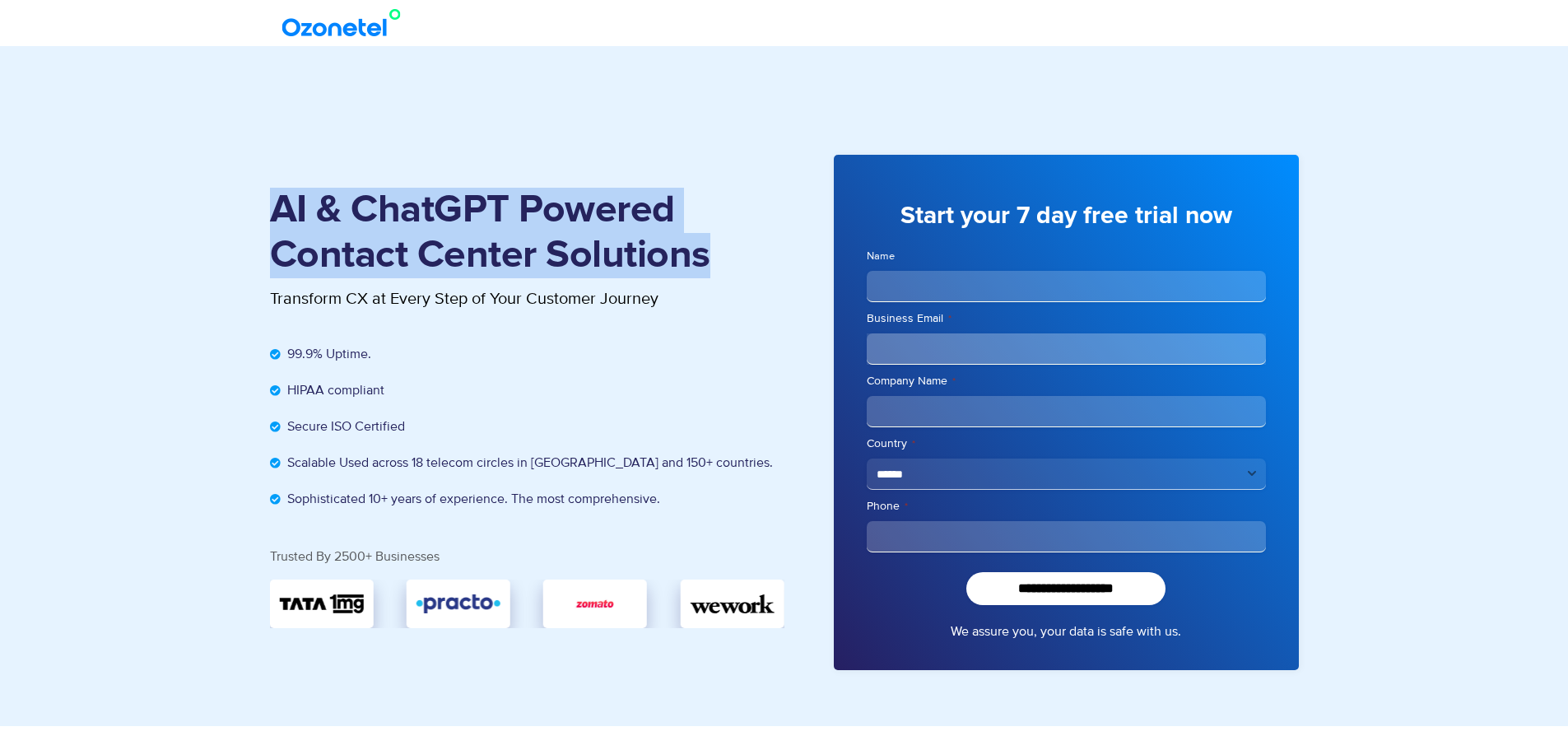
drag, startPoint x: 264, startPoint y: 192, endPoint x: 630, endPoint y: 238, distance: 368.9
click at [630, 238] on div "AI & ChatGPT Powered Contact Center Solutions Transform CX at Every Step of You…" at bounding box center [784, 413] width 1054 height 549
click at [277, 203] on h1 "AI & ChatGPT Powered Contact Center Solutions" at bounding box center [527, 233] width 514 height 90
drag, startPoint x: 249, startPoint y: 209, endPoint x: 713, endPoint y: 252, distance: 466.0
click at [713, 252] on section "AI & ChatGPT Powered Contact Center Solutions Transform CX at Every Step of You…" at bounding box center [784, 387] width 1568 height 680
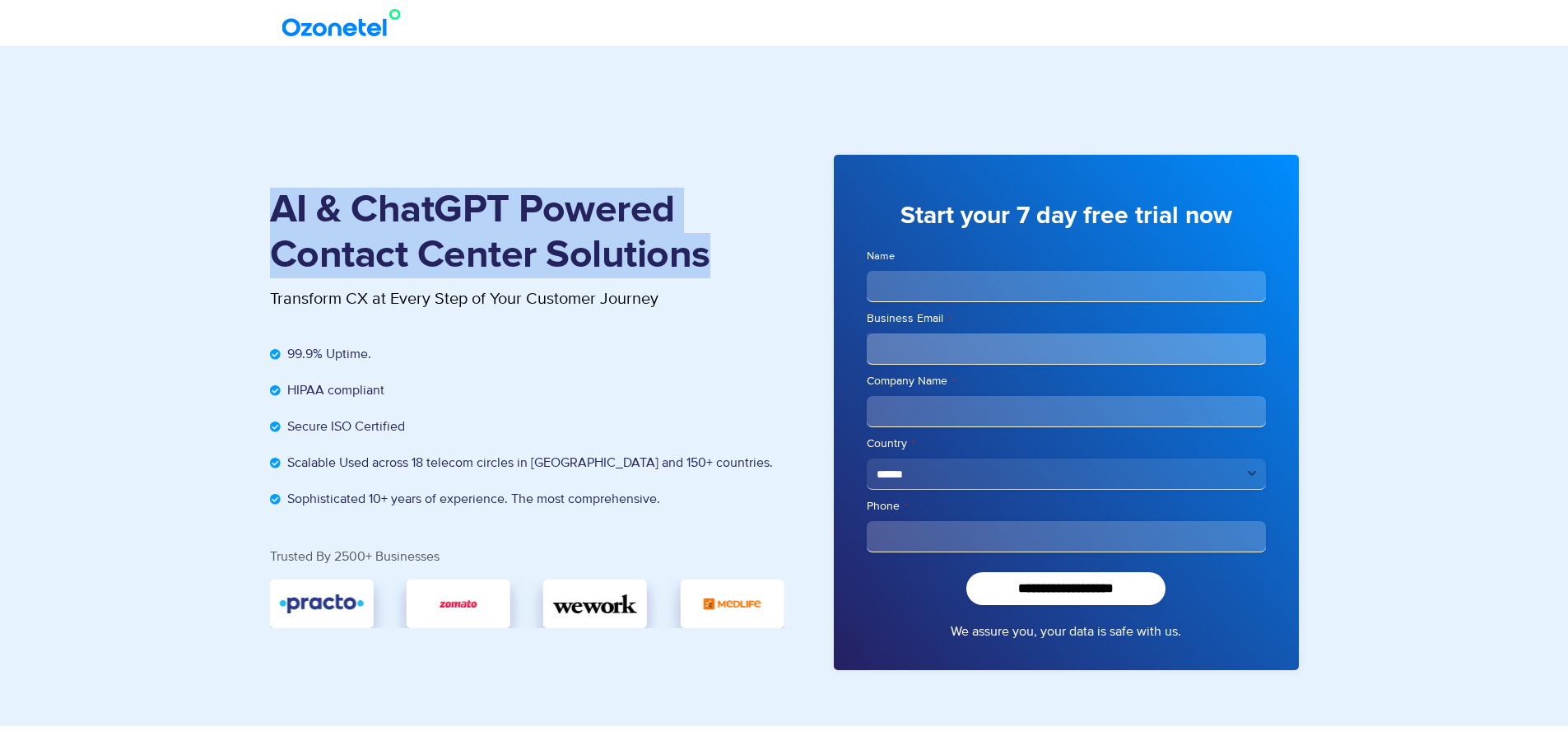
click at [730, 244] on h1 "AI & ChatGPT Powered Contact Center Solutions" at bounding box center [527, 233] width 514 height 90
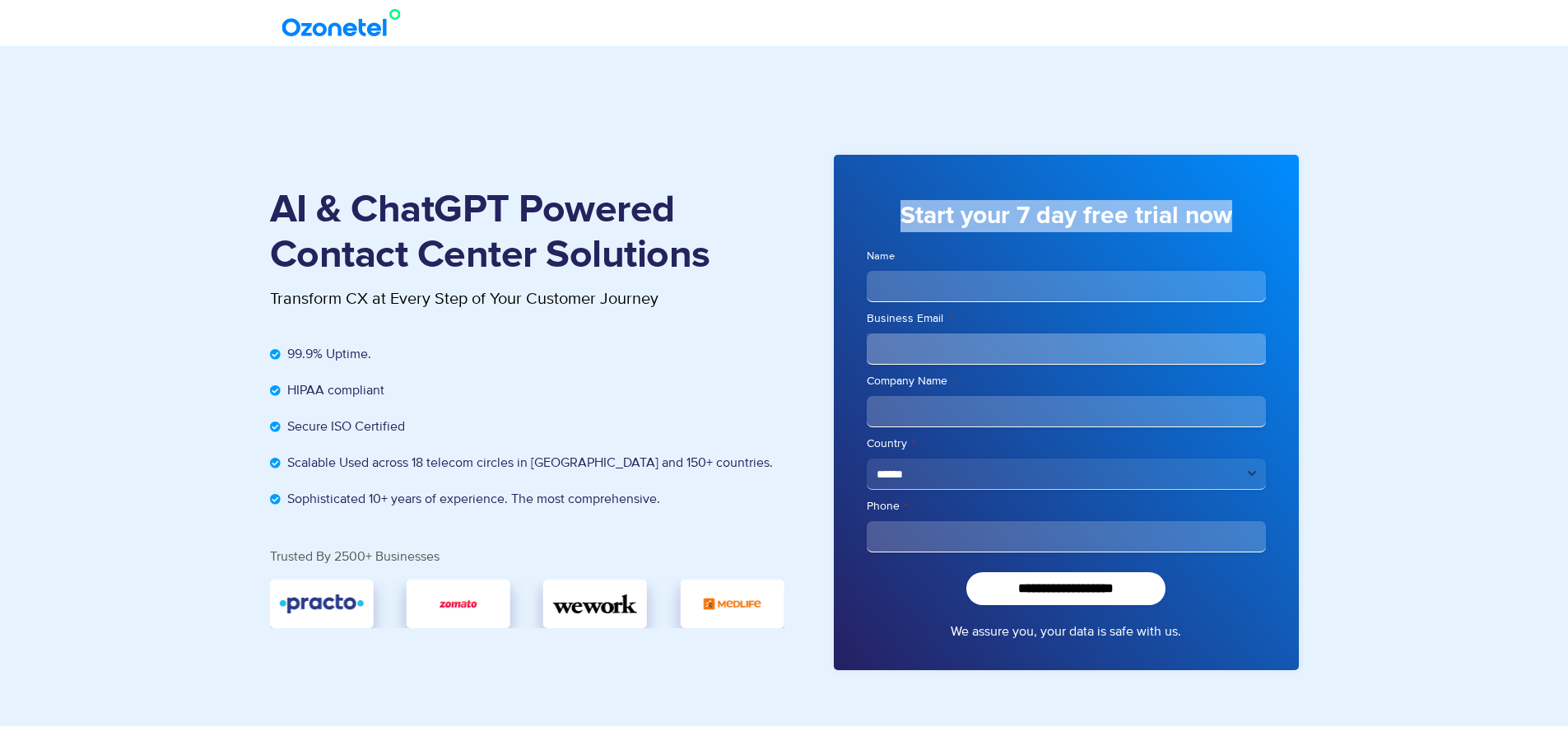
drag, startPoint x: 869, startPoint y: 222, endPoint x: 1258, endPoint y: 223, distance: 389.0
click at [1258, 223] on h3 "Start your 7 day free trial now" at bounding box center [1066, 217] width 399 height 32
click at [1383, 239] on section "AI & ChatGPT Powered Contact Center Solutions Transform CX at Every Step of You…" at bounding box center [784, 387] width 1568 height 680
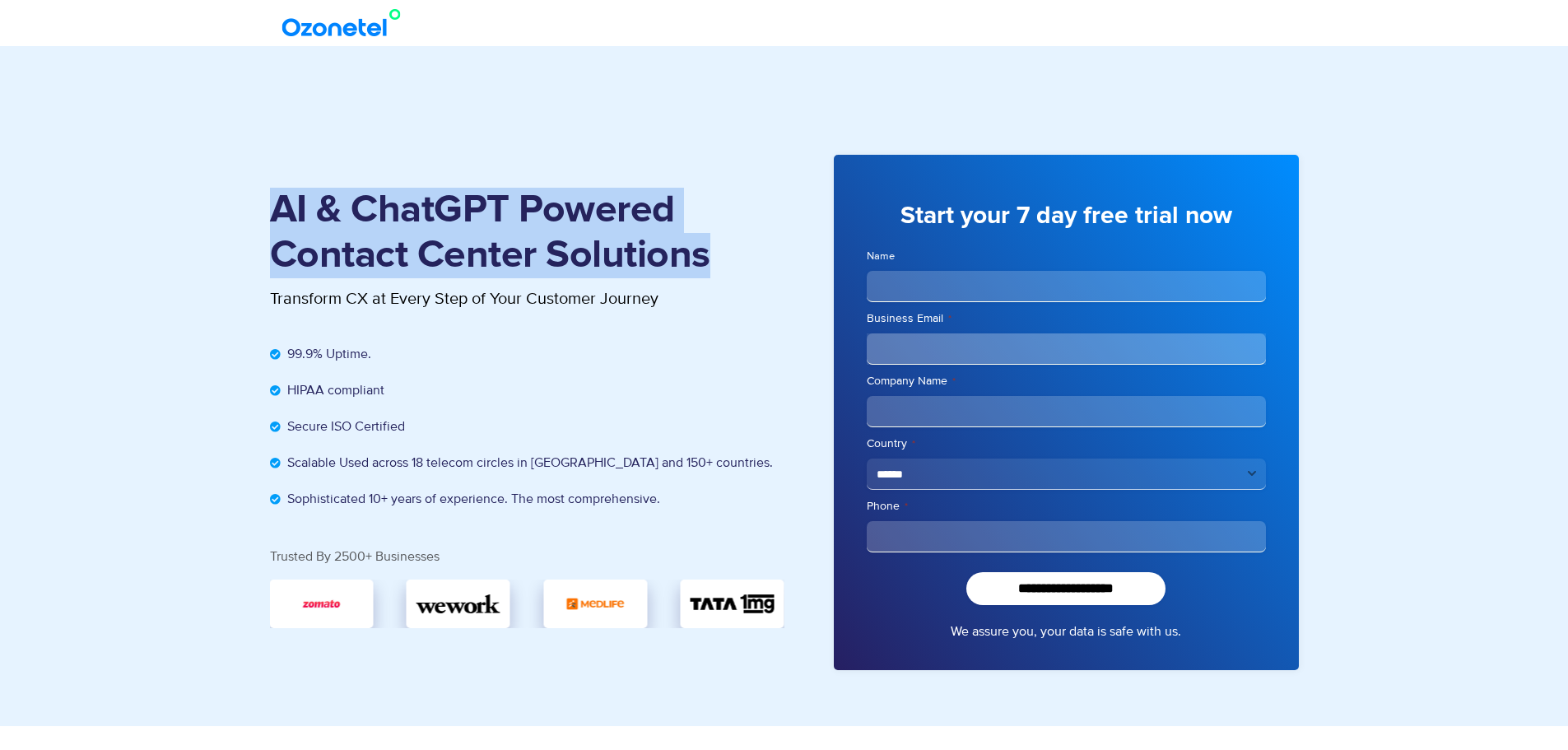
drag, startPoint x: 272, startPoint y: 198, endPoint x: 757, endPoint y: 253, distance: 488.1
click at [757, 253] on h1 "AI & ChatGPT Powered Contact Center Solutions" at bounding box center [527, 233] width 514 height 90
click at [735, 256] on h1 "AI & ChatGPT Powered Contact Center Solutions" at bounding box center [527, 233] width 514 height 90
drag, startPoint x: 744, startPoint y: 257, endPoint x: 275, endPoint y: 211, distance: 471.3
click at [275, 211] on h1 "AI & ChatGPT Powered Contact Center Solutions" at bounding box center [527, 233] width 514 height 90
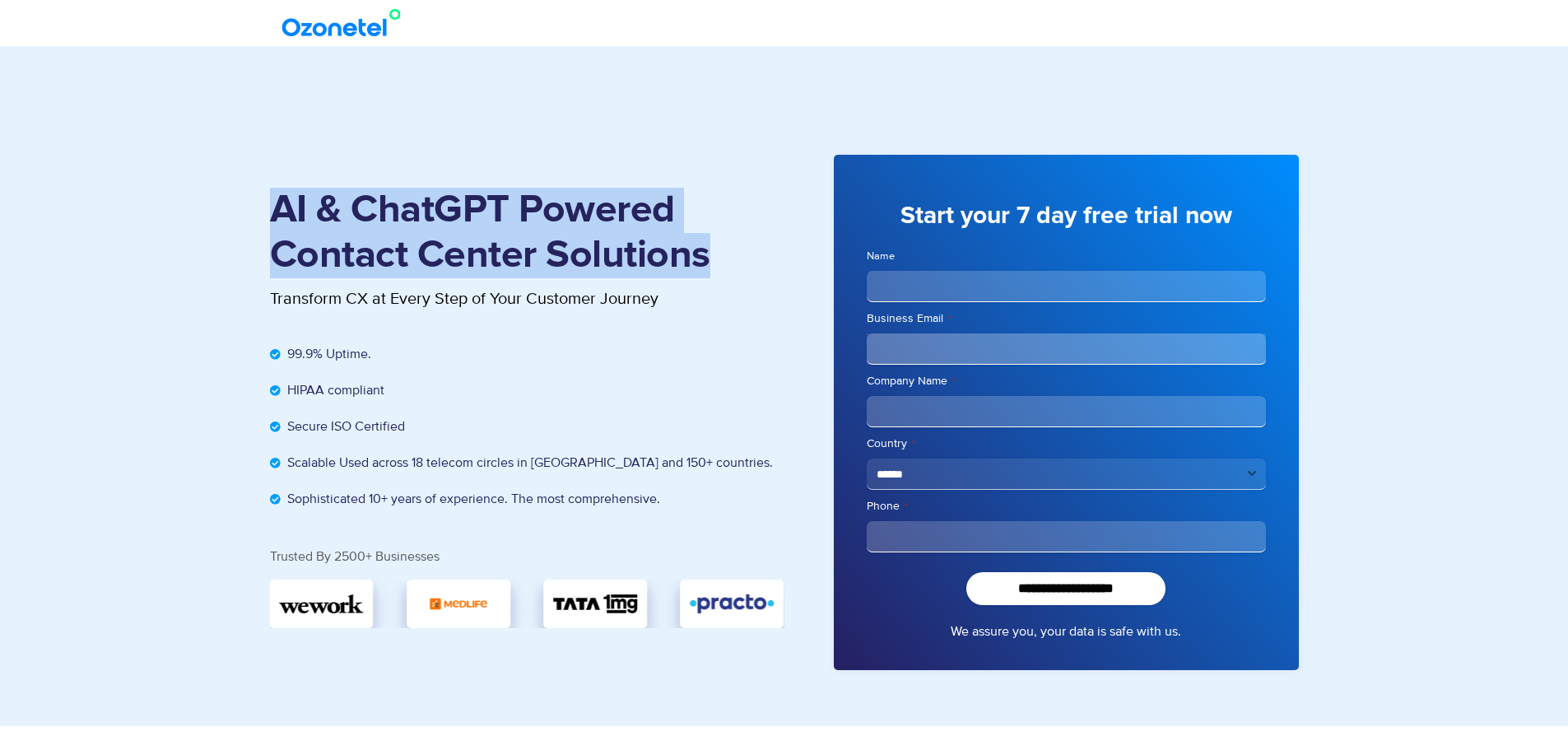
click at [275, 211] on h1 "AI & ChatGPT Powered Contact Center Solutions" at bounding box center [527, 233] width 514 height 90
drag, startPoint x: 275, startPoint y: 211, endPoint x: 728, endPoint y: 270, distance: 456.8
click at [725, 270] on h1 "AI & ChatGPT Powered Contact Center Solutions" at bounding box center [527, 233] width 514 height 90
click at [741, 273] on h1 "AI & ChatGPT Powered Contact Center Solutions" at bounding box center [527, 233] width 514 height 90
